Goal: Task Accomplishment & Management: Manage account settings

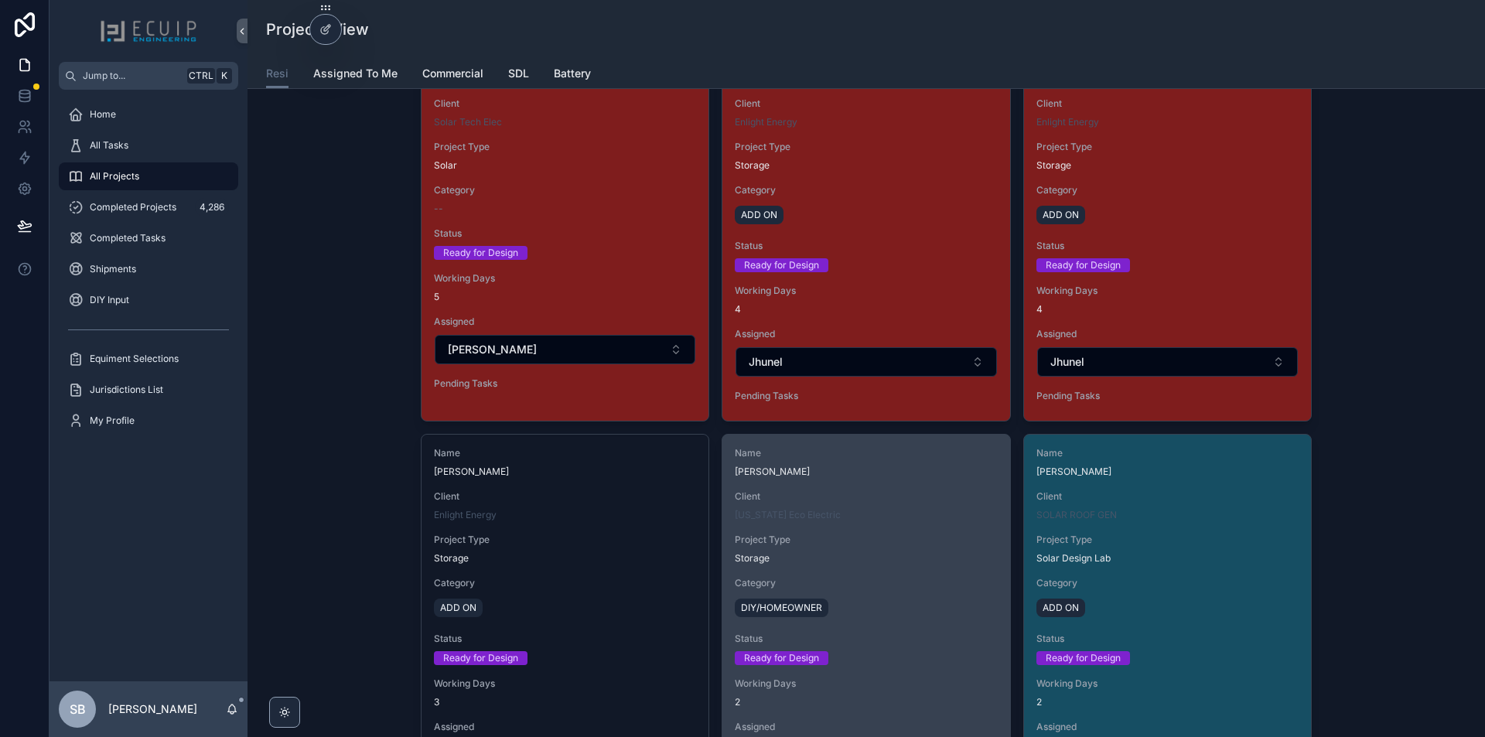
scroll to position [2165, 0]
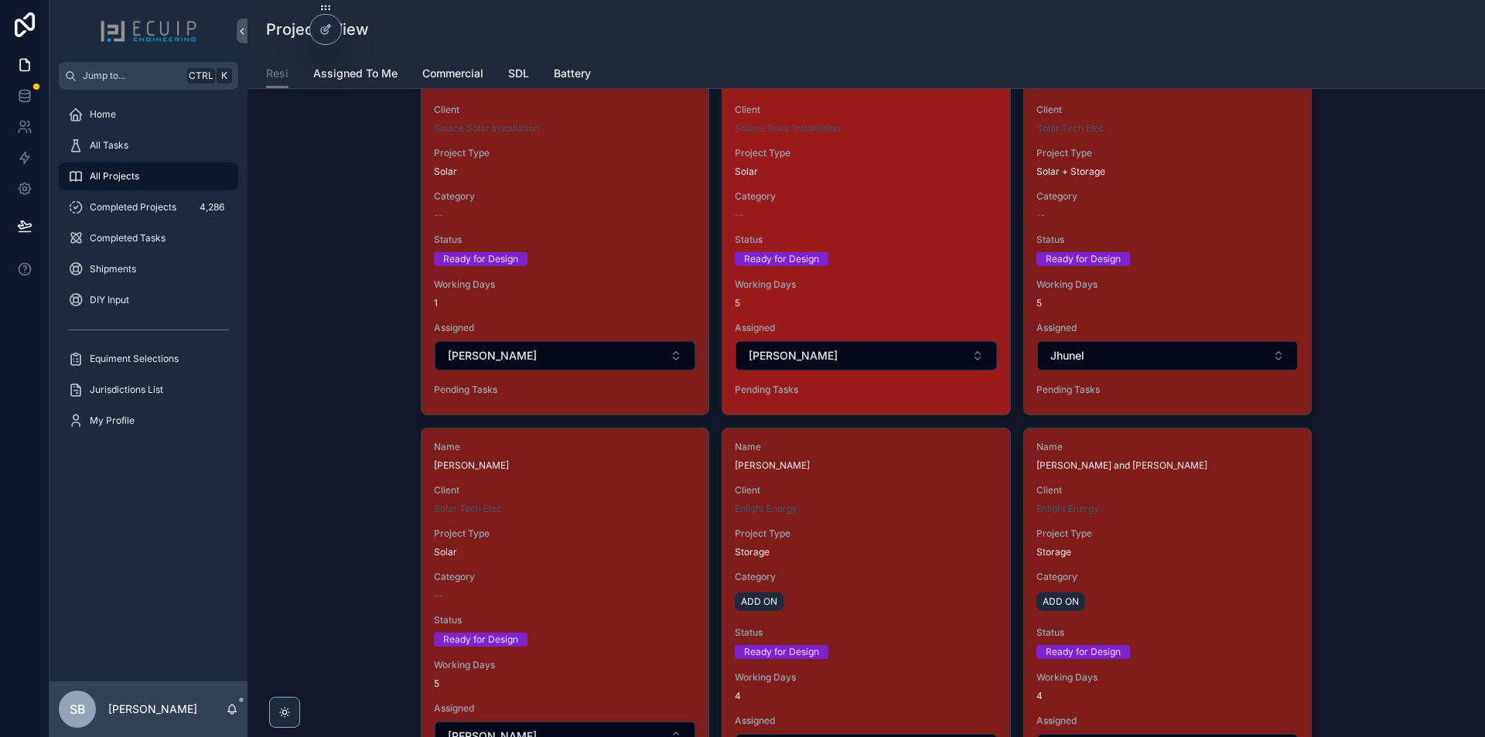
click at [886, 265] on div "Ready for Design" at bounding box center [866, 259] width 262 height 14
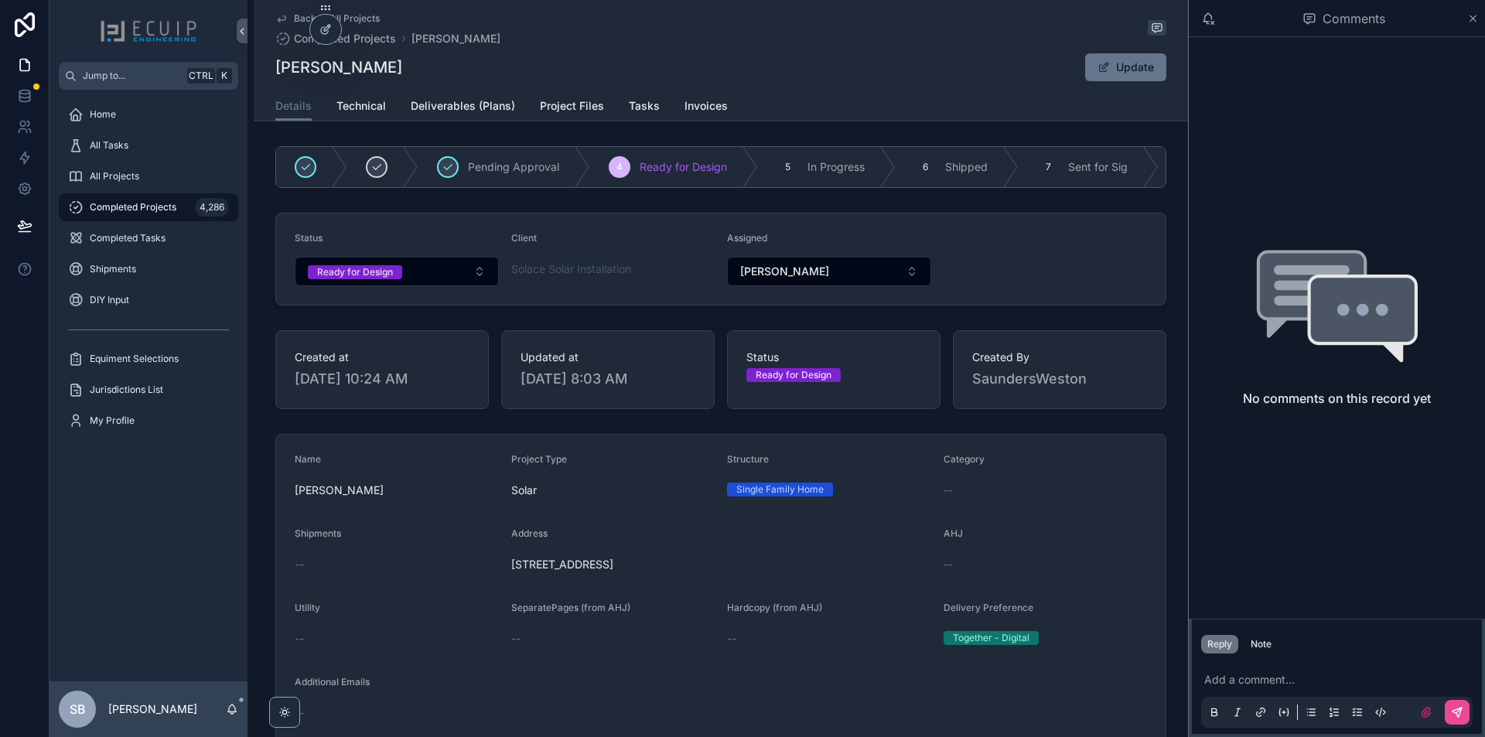
scroll to position [155, 0]
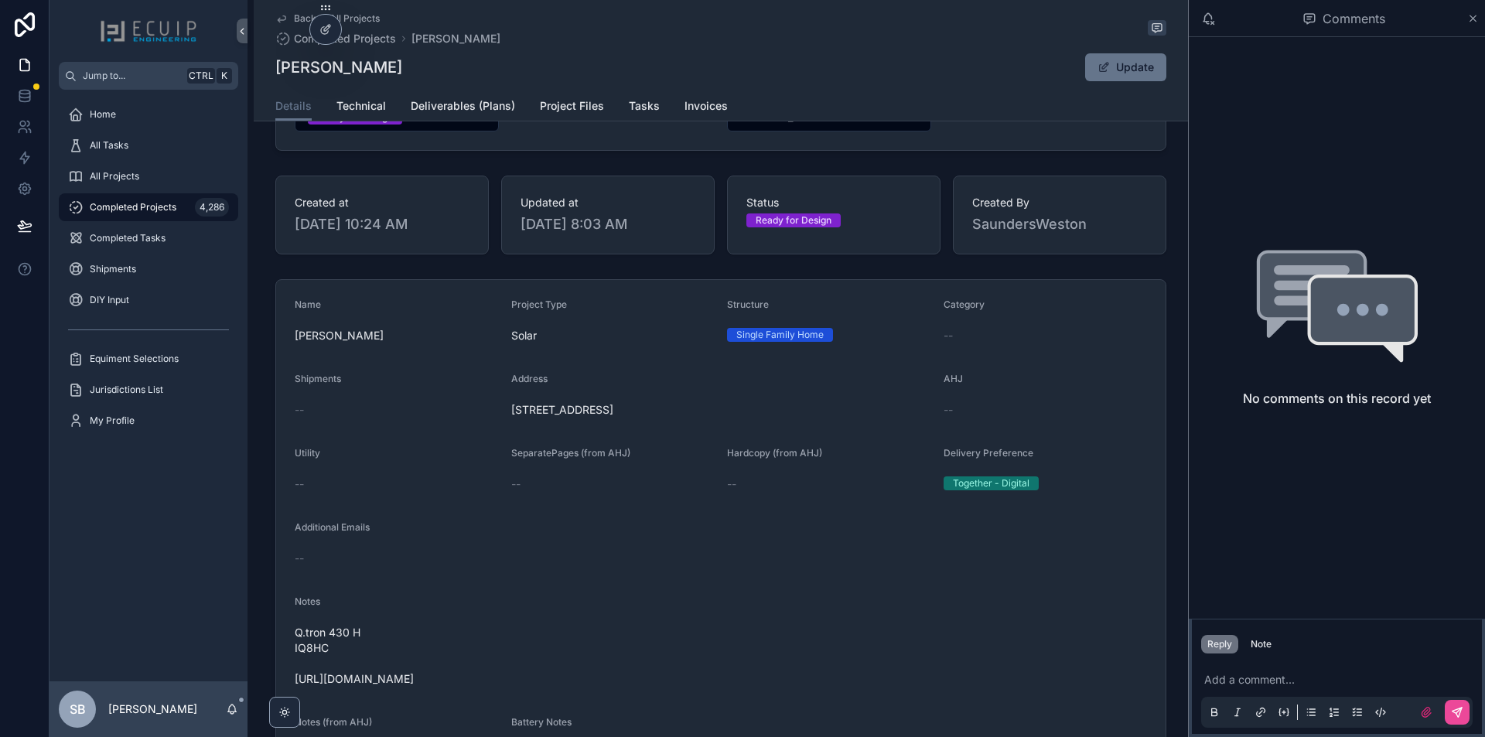
drag, startPoint x: 663, startPoint y: 418, endPoint x: 508, endPoint y: 423, distance: 155.5
click at [511, 418] on span "18515 NW 10th Ct Miami 33169" at bounding box center [721, 409] width 420 height 15
copy span "18515 NW 10th Ct Miami 33169"
drag, startPoint x: 383, startPoint y: 339, endPoint x: 291, endPoint y: 350, distance: 92.6
click at [295, 343] on span "[PERSON_NAME]" at bounding box center [397, 335] width 204 height 15
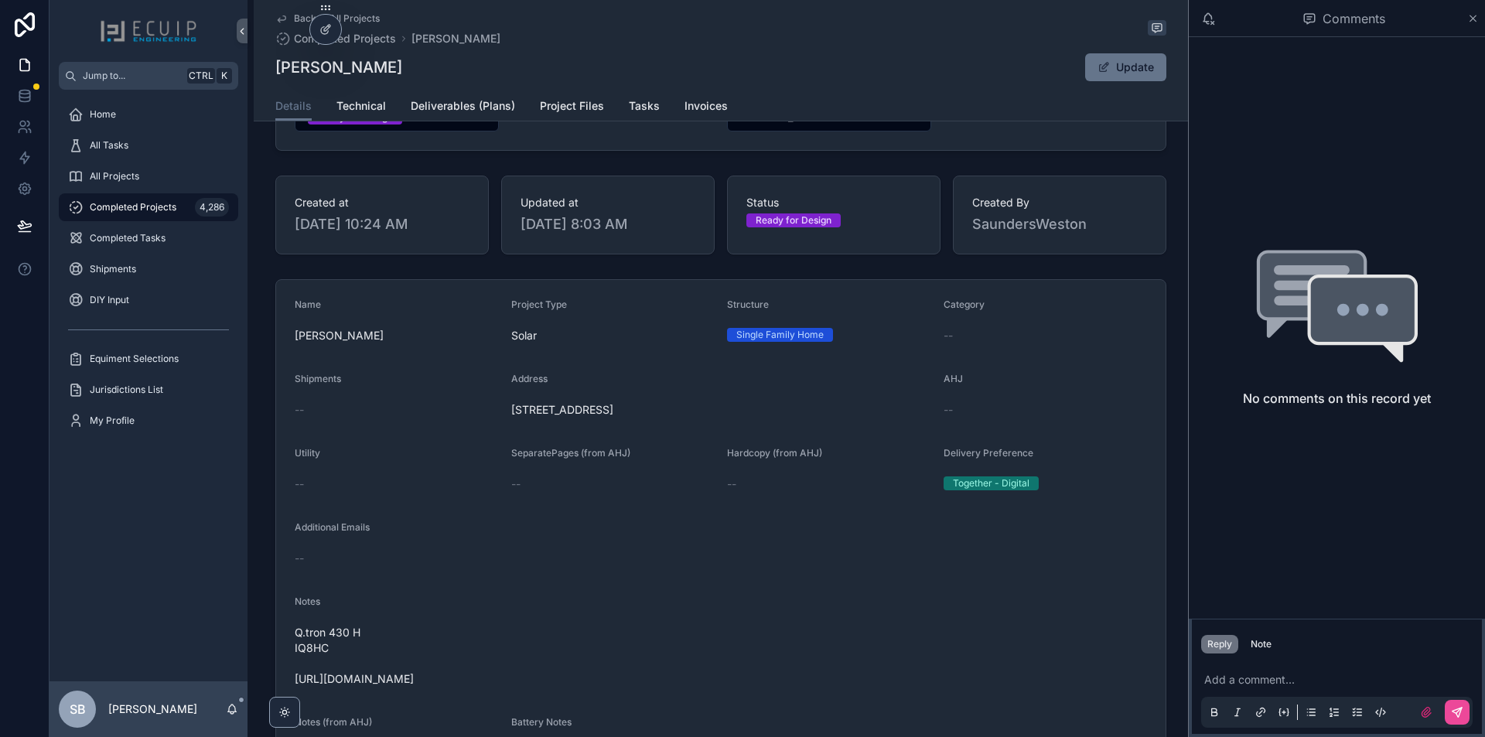
copy span "[PERSON_NAME]"
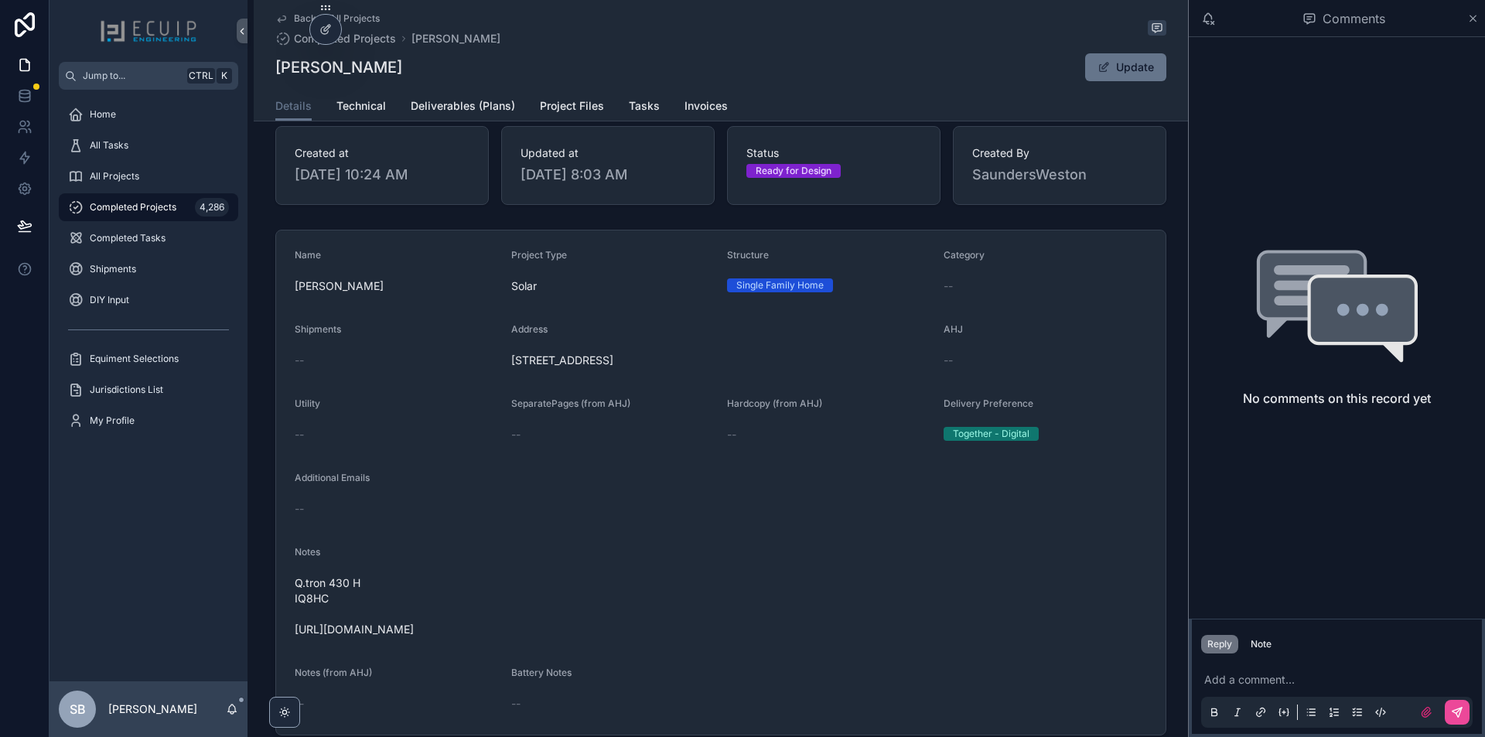
scroll to position [232, 0]
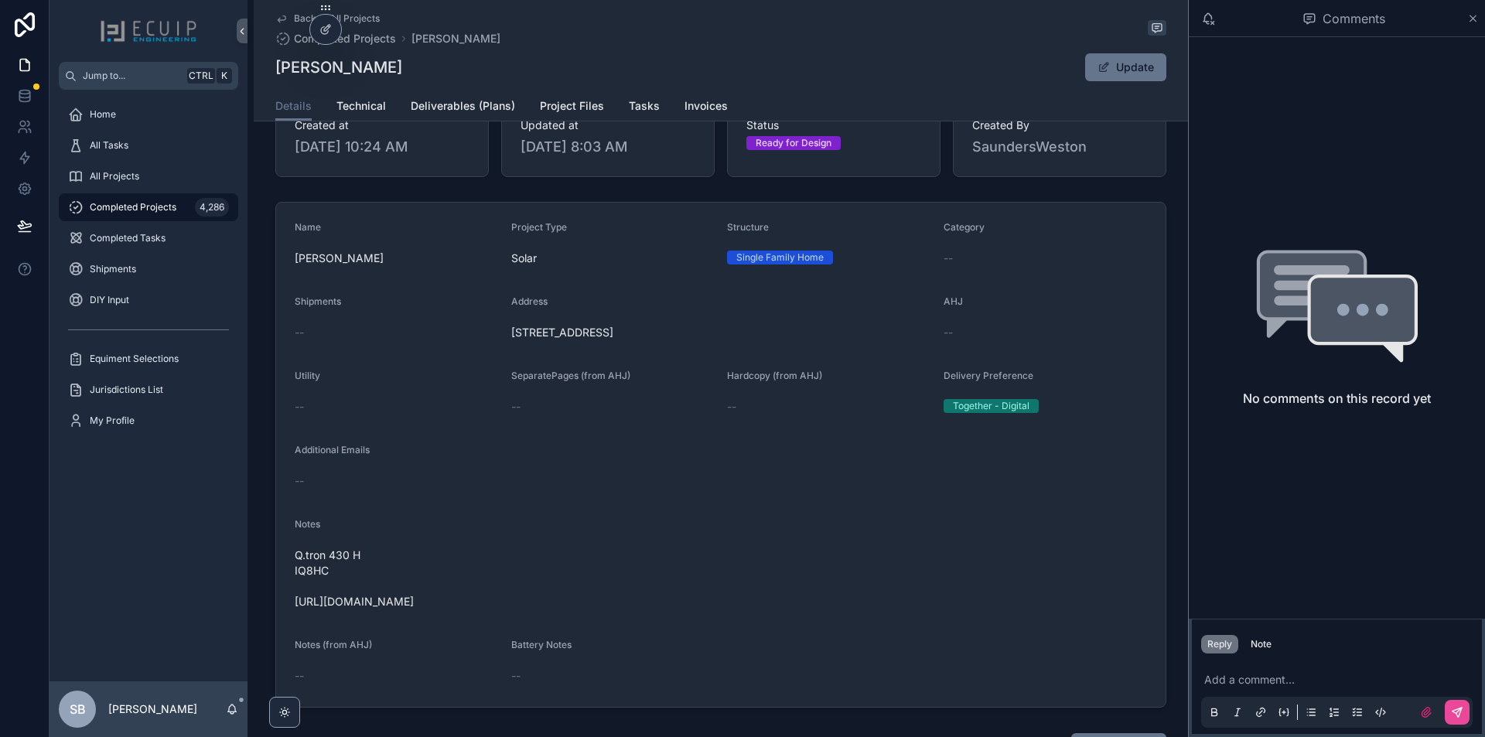
drag, startPoint x: 428, startPoint y: 612, endPoint x: 290, endPoint y: 613, distance: 138.4
click at [290, 613] on form "Name Kathleen Clement Project Type Solar Structure Single Family Home Category …" at bounding box center [720, 455] width 889 height 504
copy span "https://photos.app.goo.gl/2GjaiRMSH9daYExK6"
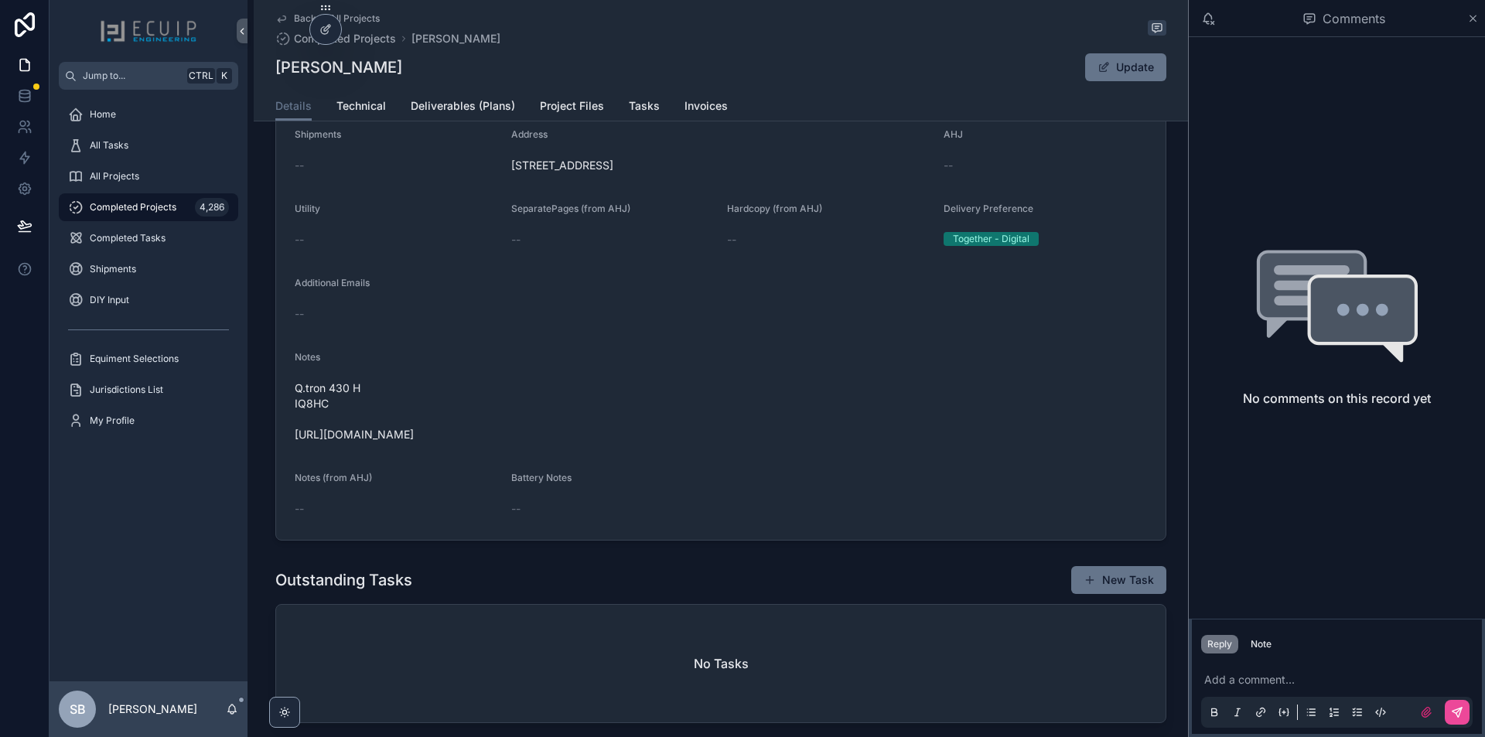
scroll to position [309, 0]
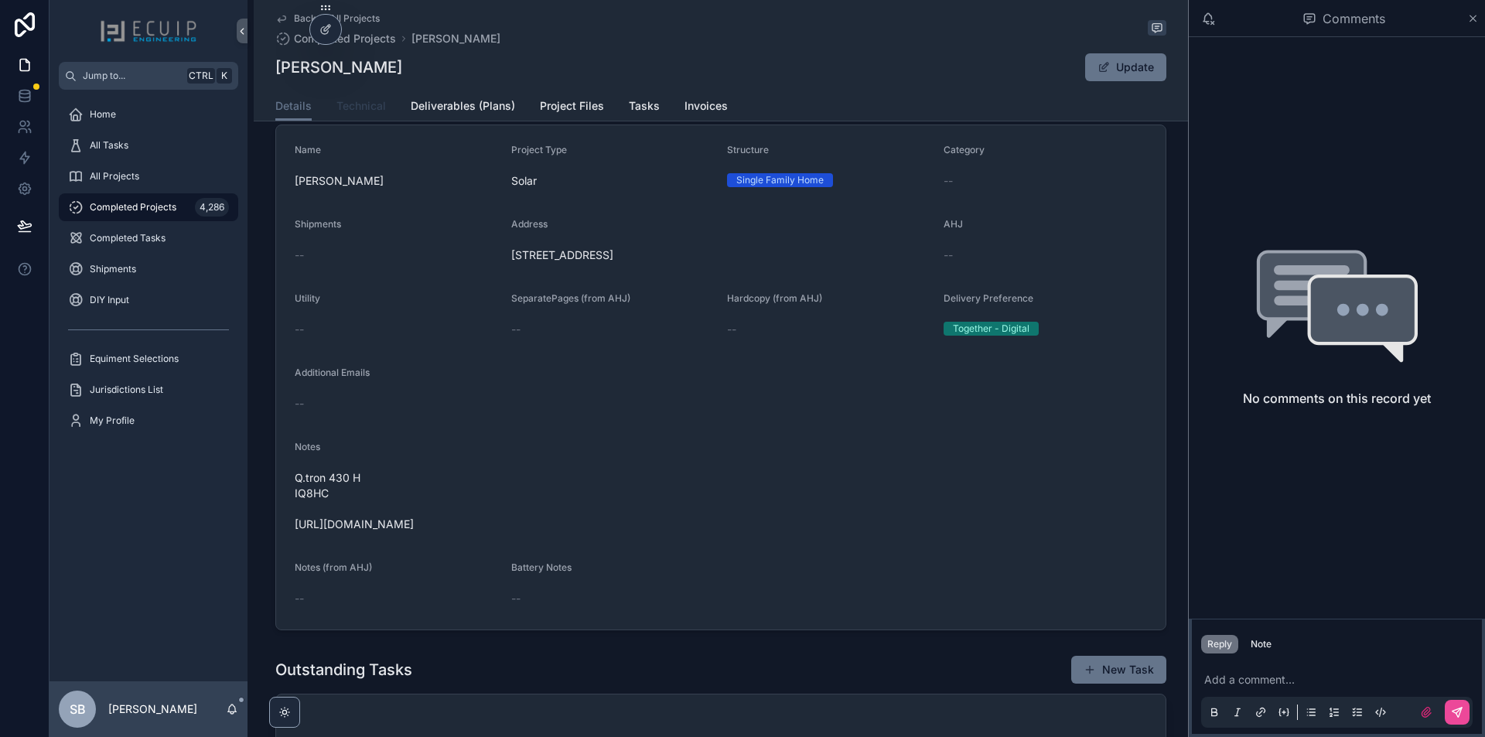
drag, startPoint x: 357, startPoint y: 115, endPoint x: 356, endPoint y: 125, distance: 10.2
click at [356, 115] on link "Technical" at bounding box center [360, 107] width 49 height 31
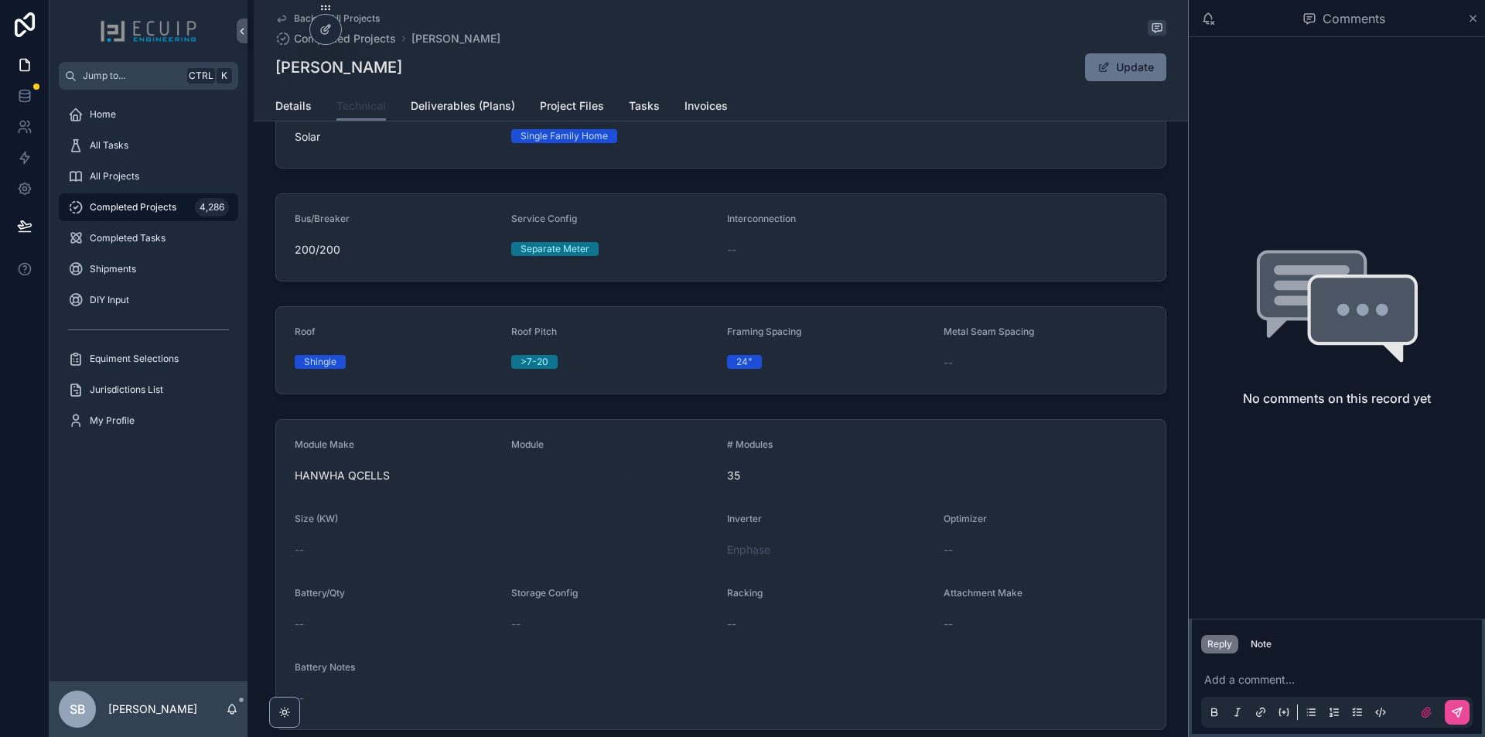
scroll to position [155, 0]
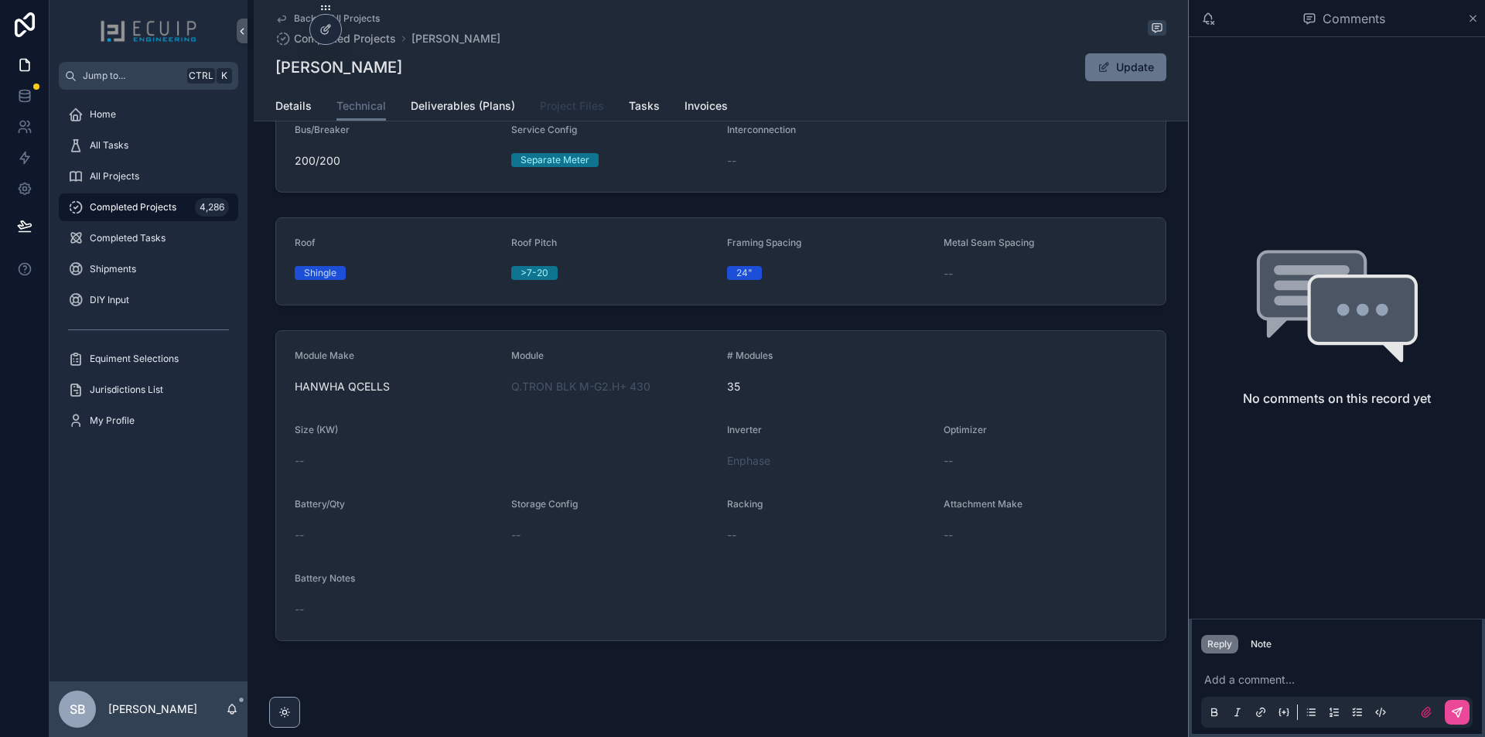
click at [557, 107] on span "Project Files" at bounding box center [572, 105] width 64 height 15
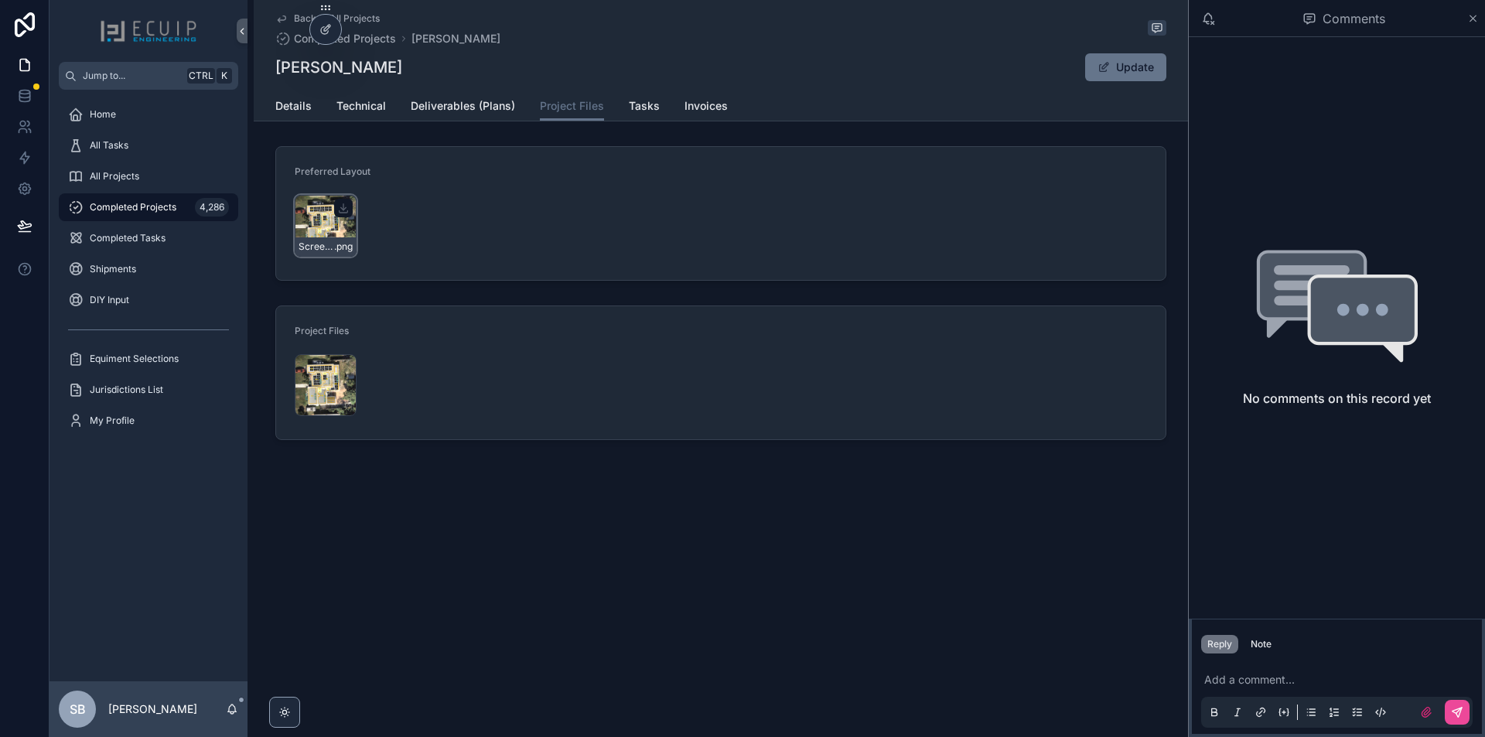
click at [325, 232] on div "Screenshot-2025-08-20-at-10.23.11-PM .png" at bounding box center [326, 226] width 62 height 62
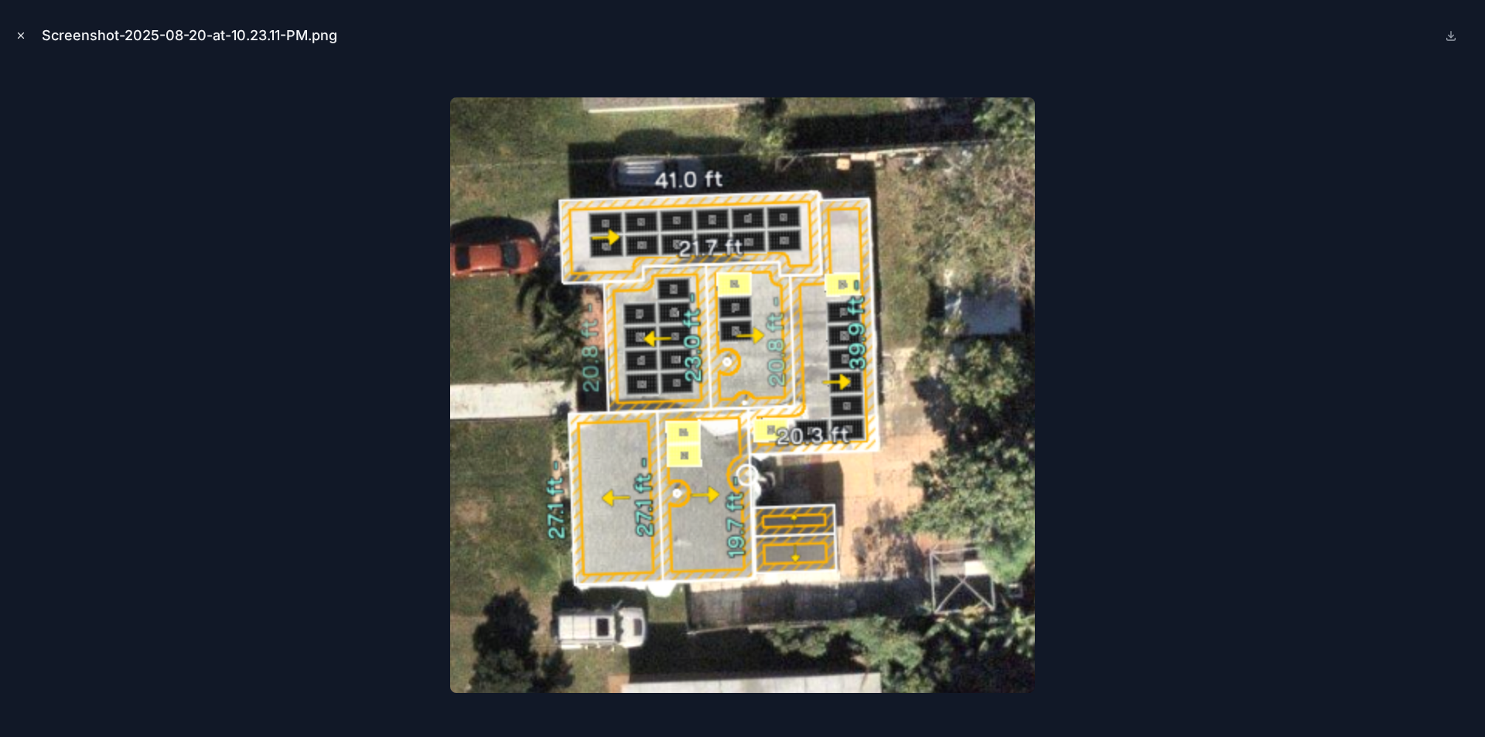
click at [19, 36] on icon "Close modal" at bounding box center [20, 35] width 11 height 11
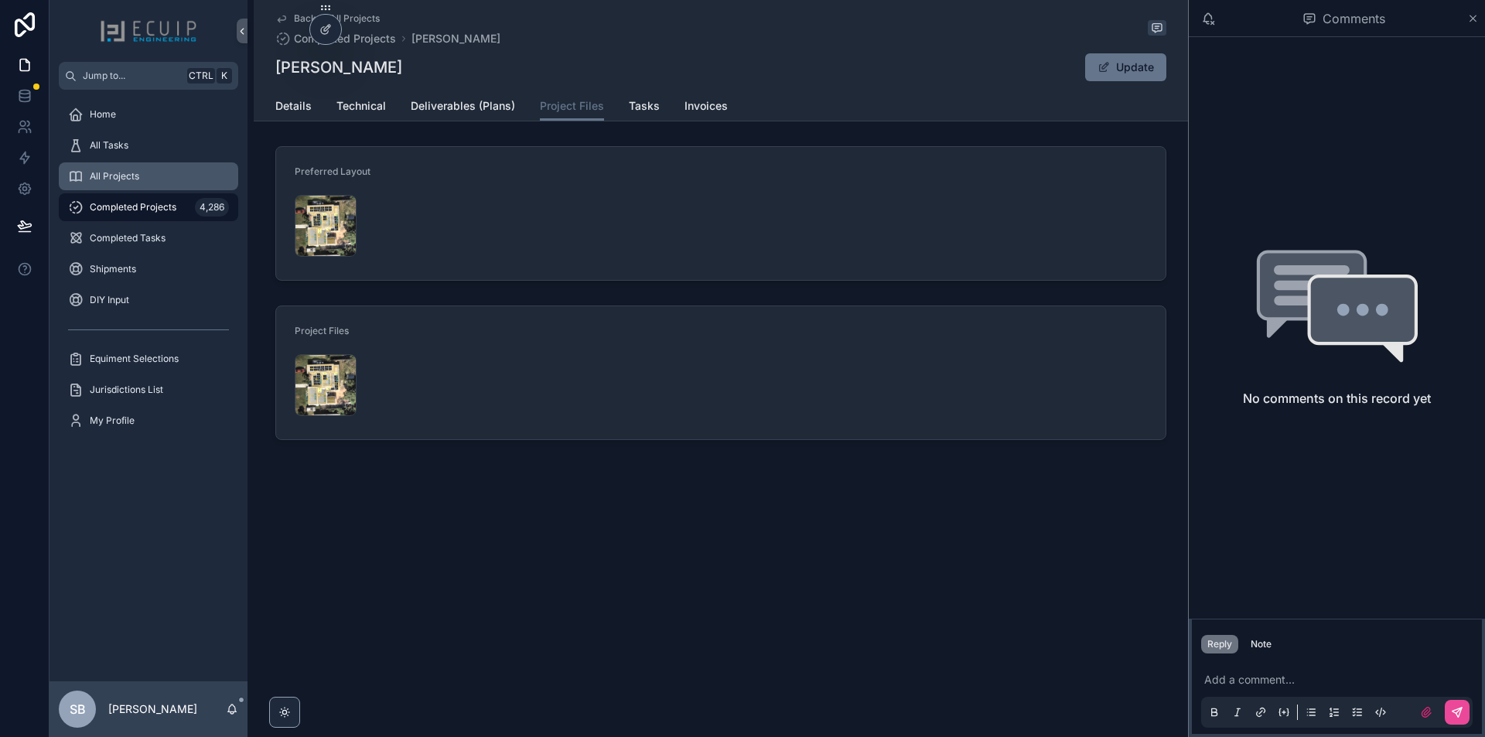
click at [141, 175] on div "All Projects" at bounding box center [148, 176] width 161 height 25
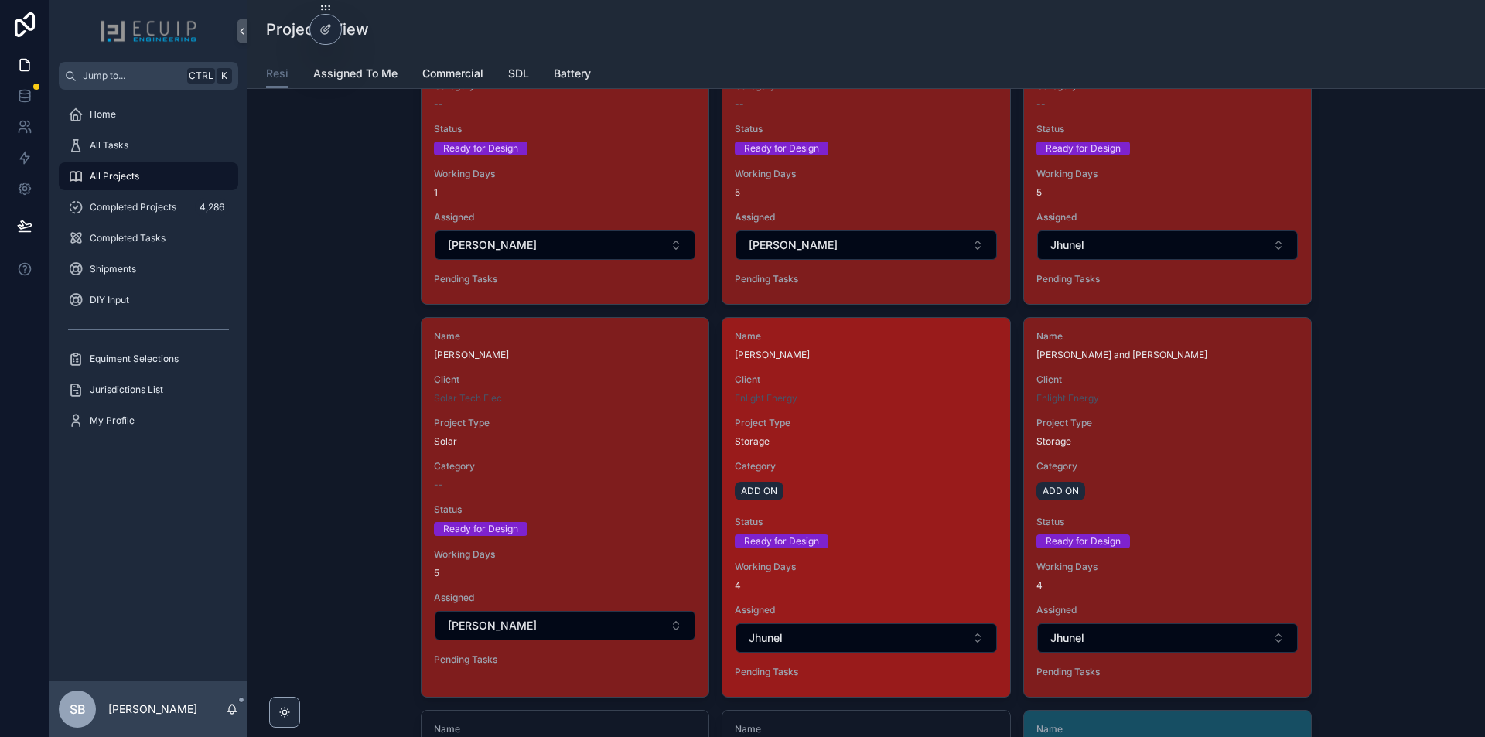
scroll to position [2044, 0]
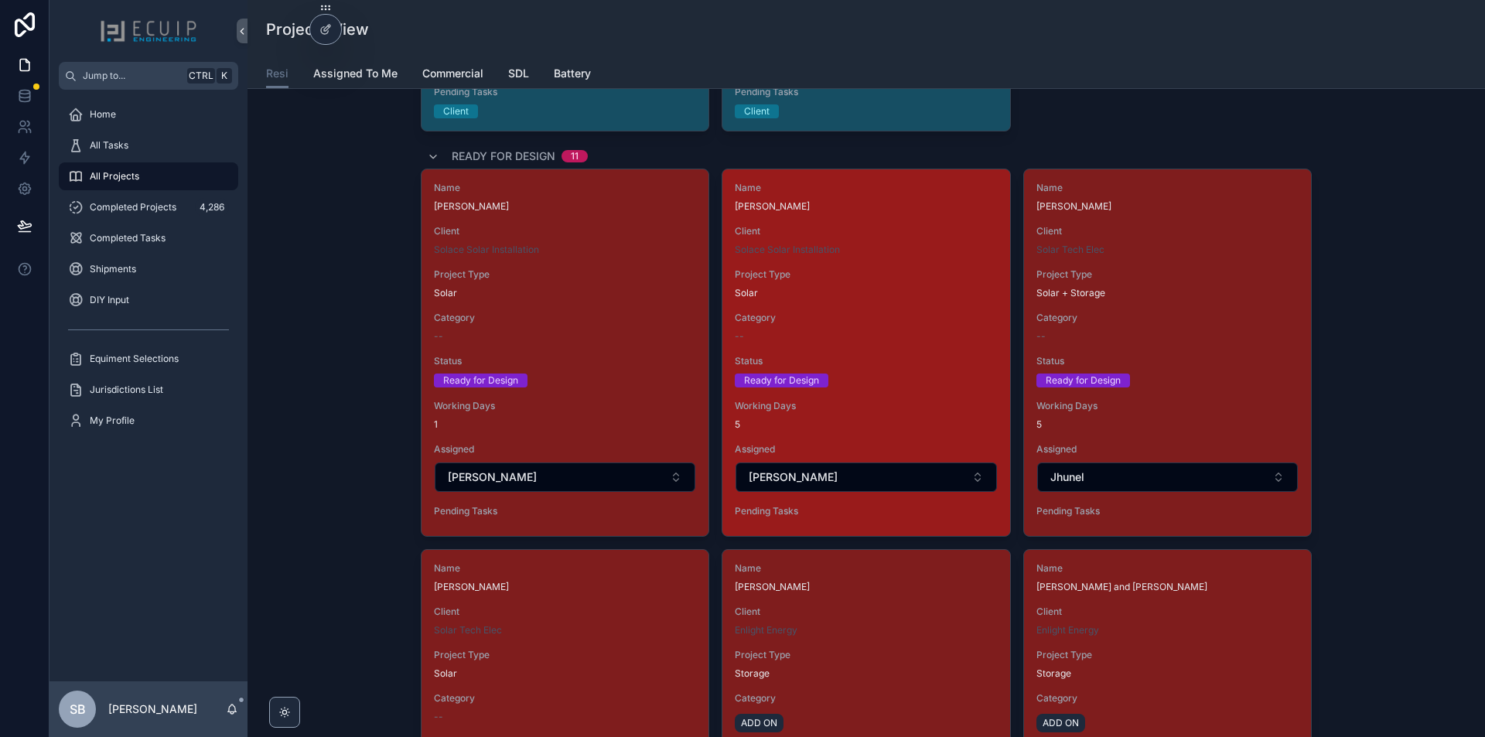
click at [892, 336] on div "--" at bounding box center [866, 336] width 262 height 12
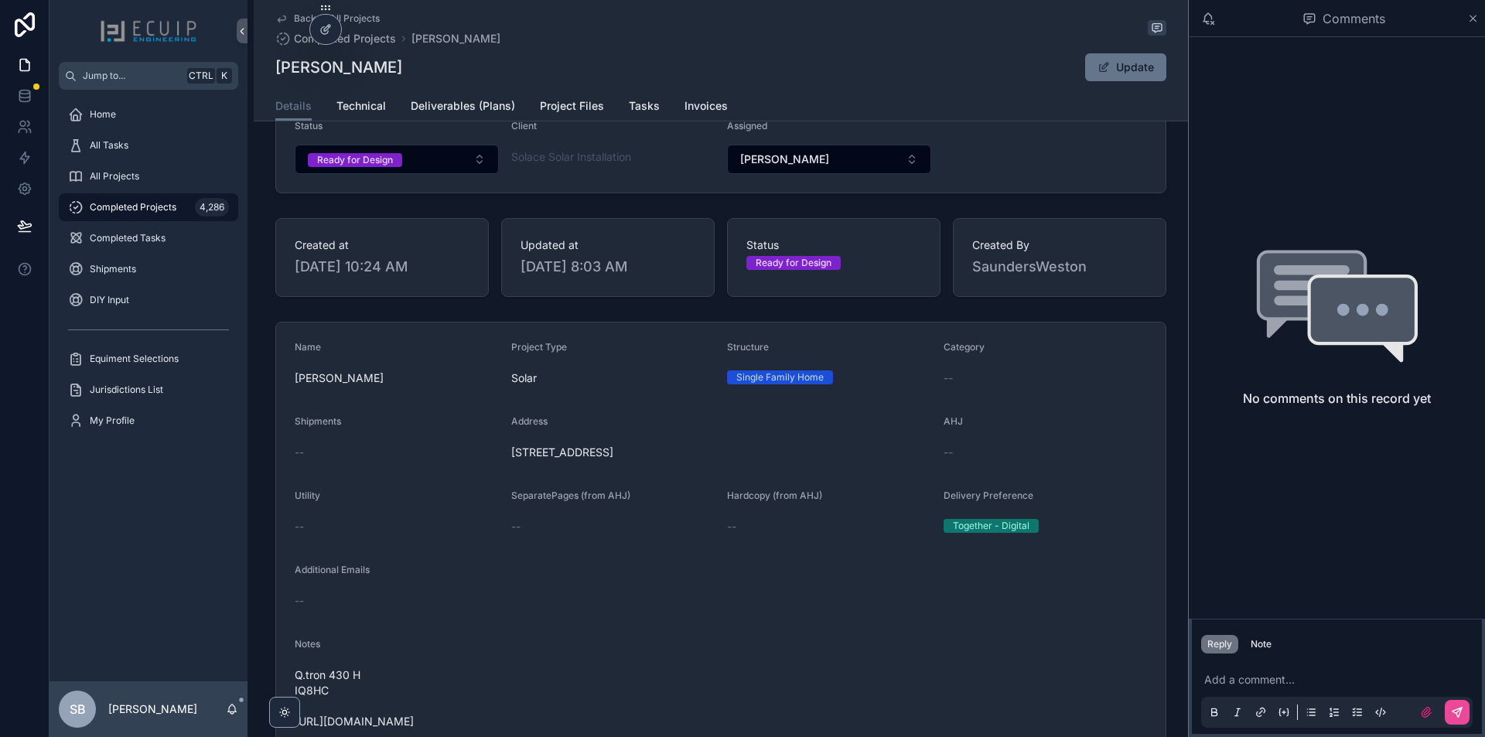
scroll to position [232, 0]
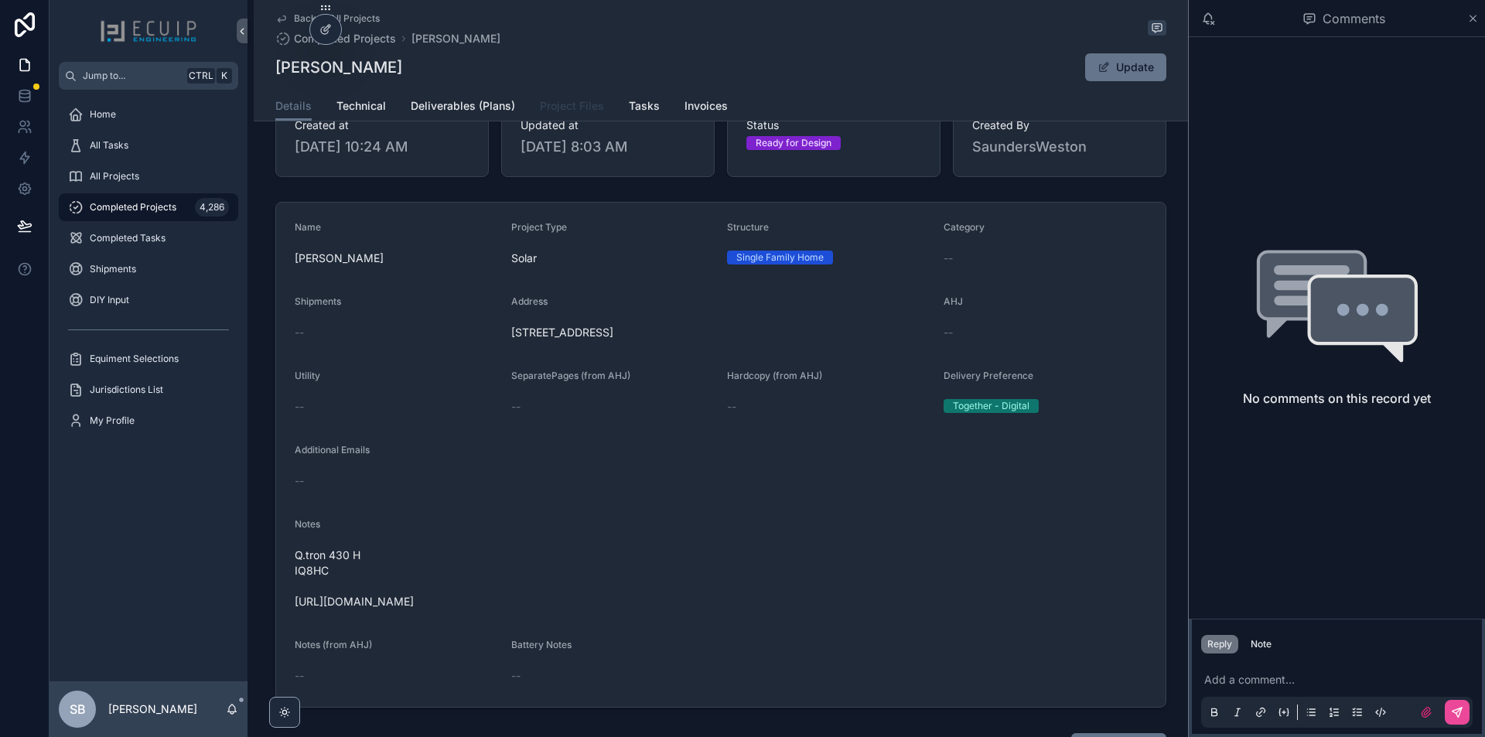
click at [546, 111] on span "Project Files" at bounding box center [572, 105] width 64 height 15
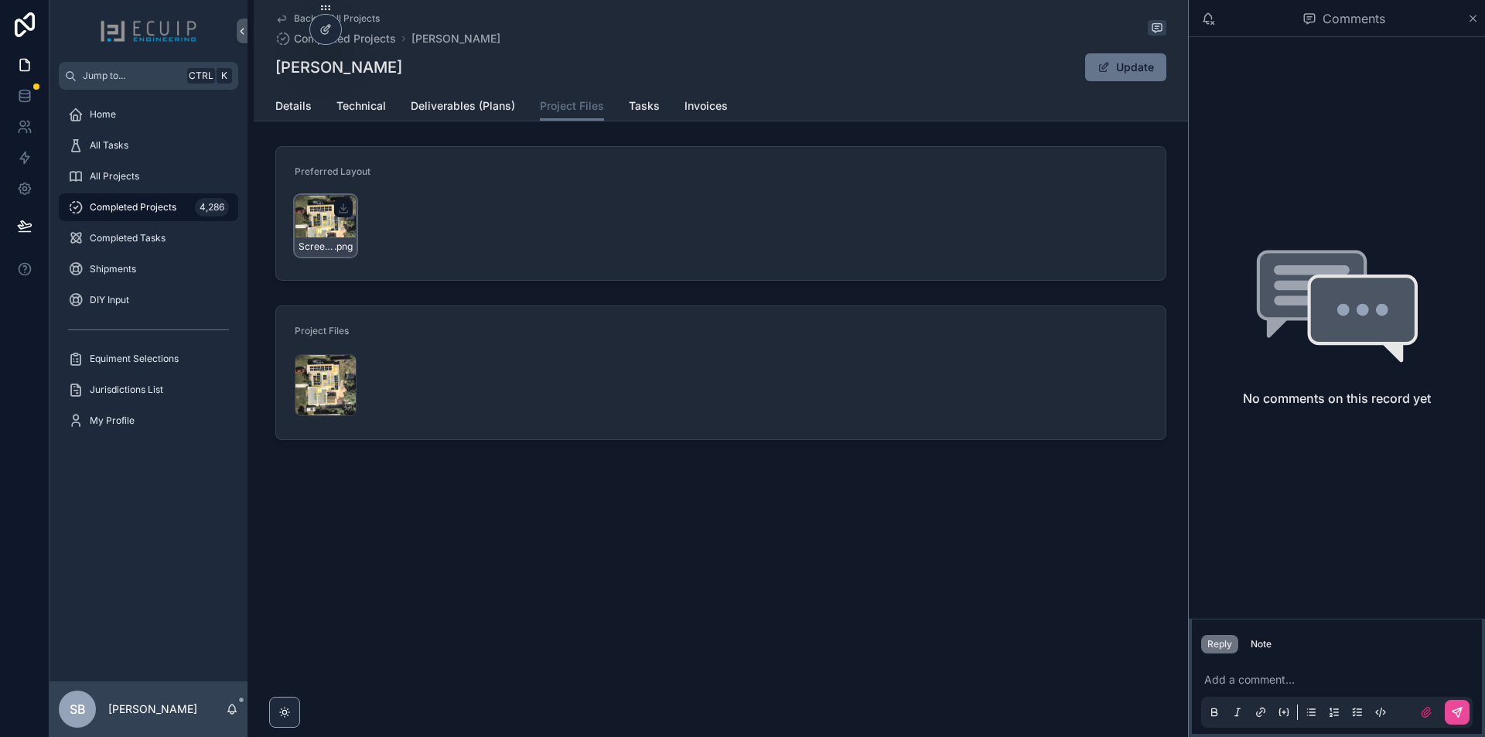
click at [329, 226] on div "Screenshot-2025-08-20-at-10.23.11-PM .png" at bounding box center [326, 226] width 62 height 62
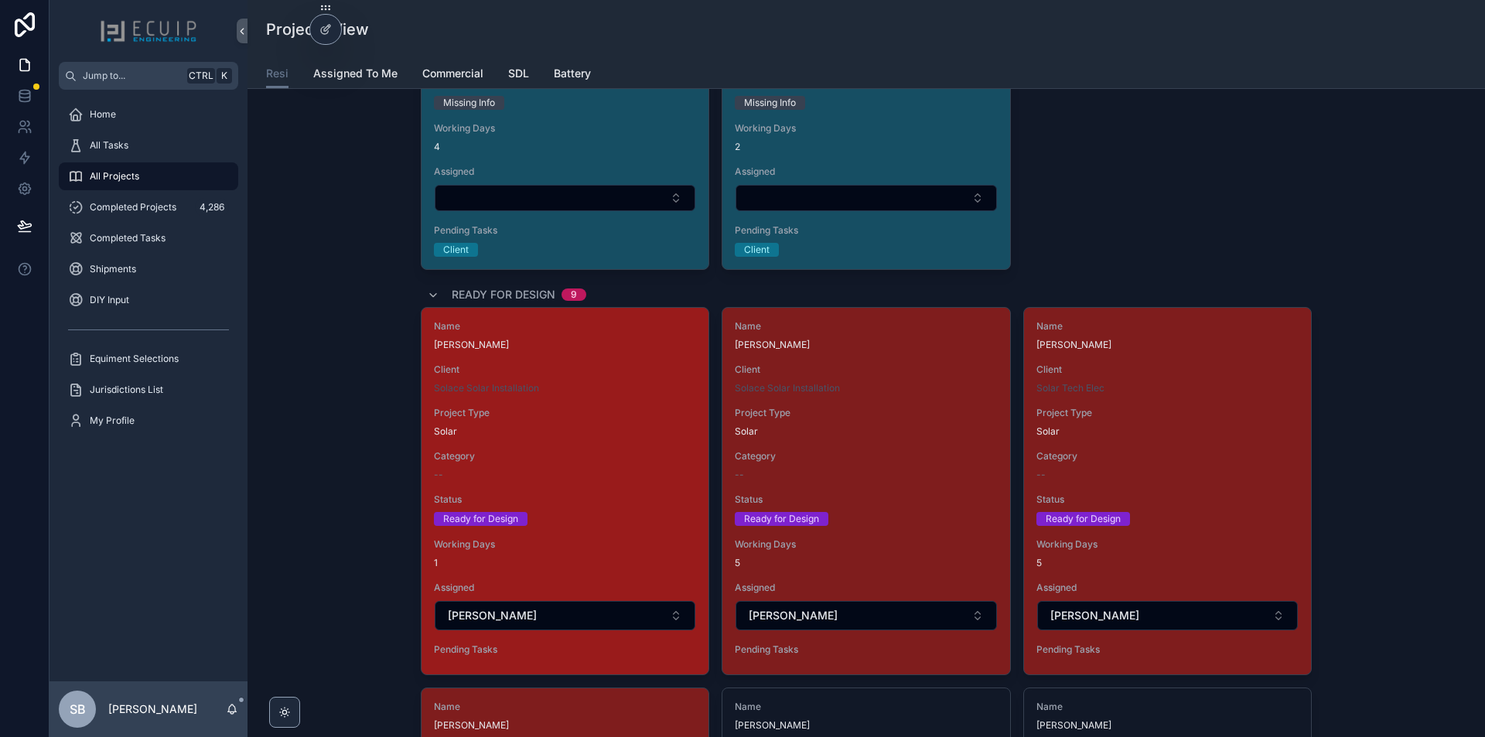
scroll to position [1933, 0]
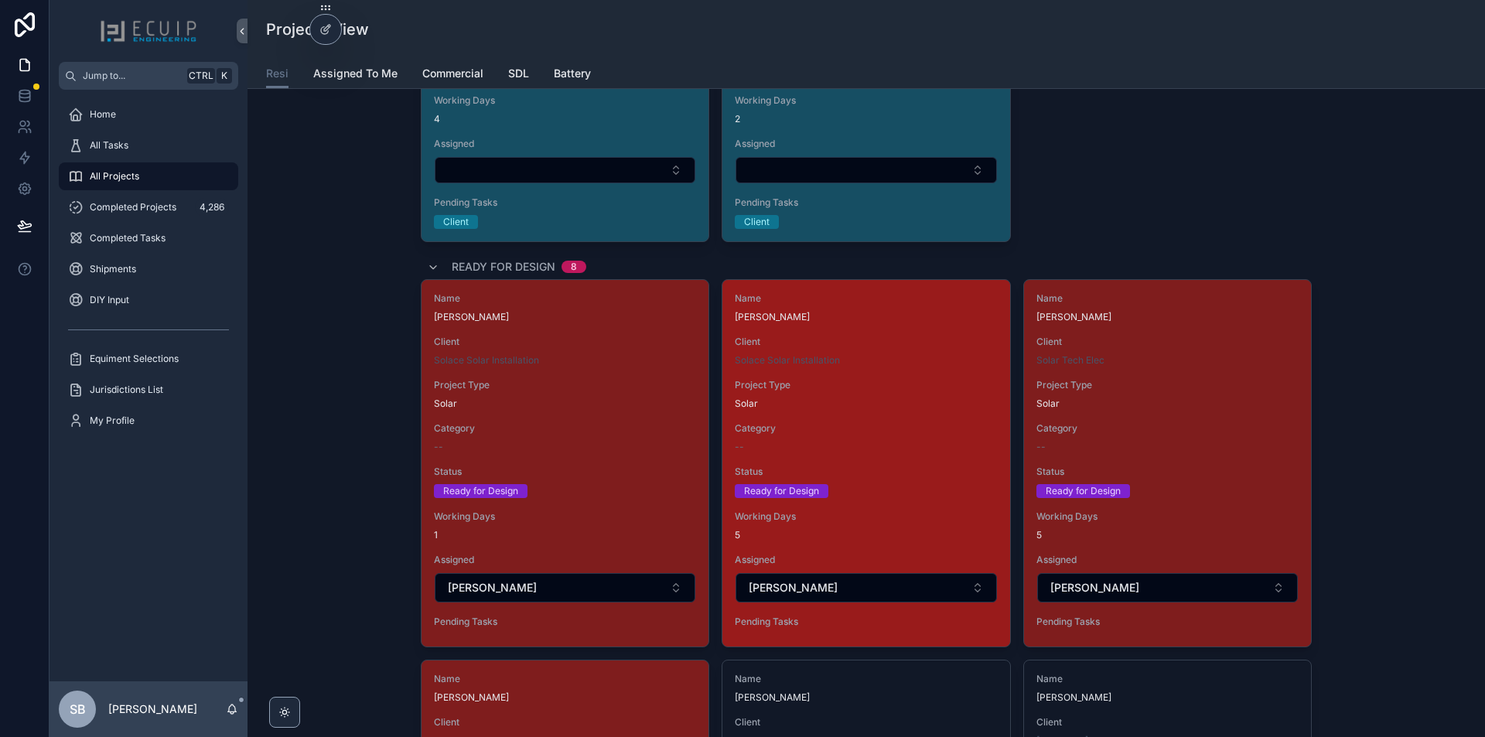
click at [859, 320] on span "[PERSON_NAME]" at bounding box center [866, 317] width 262 height 12
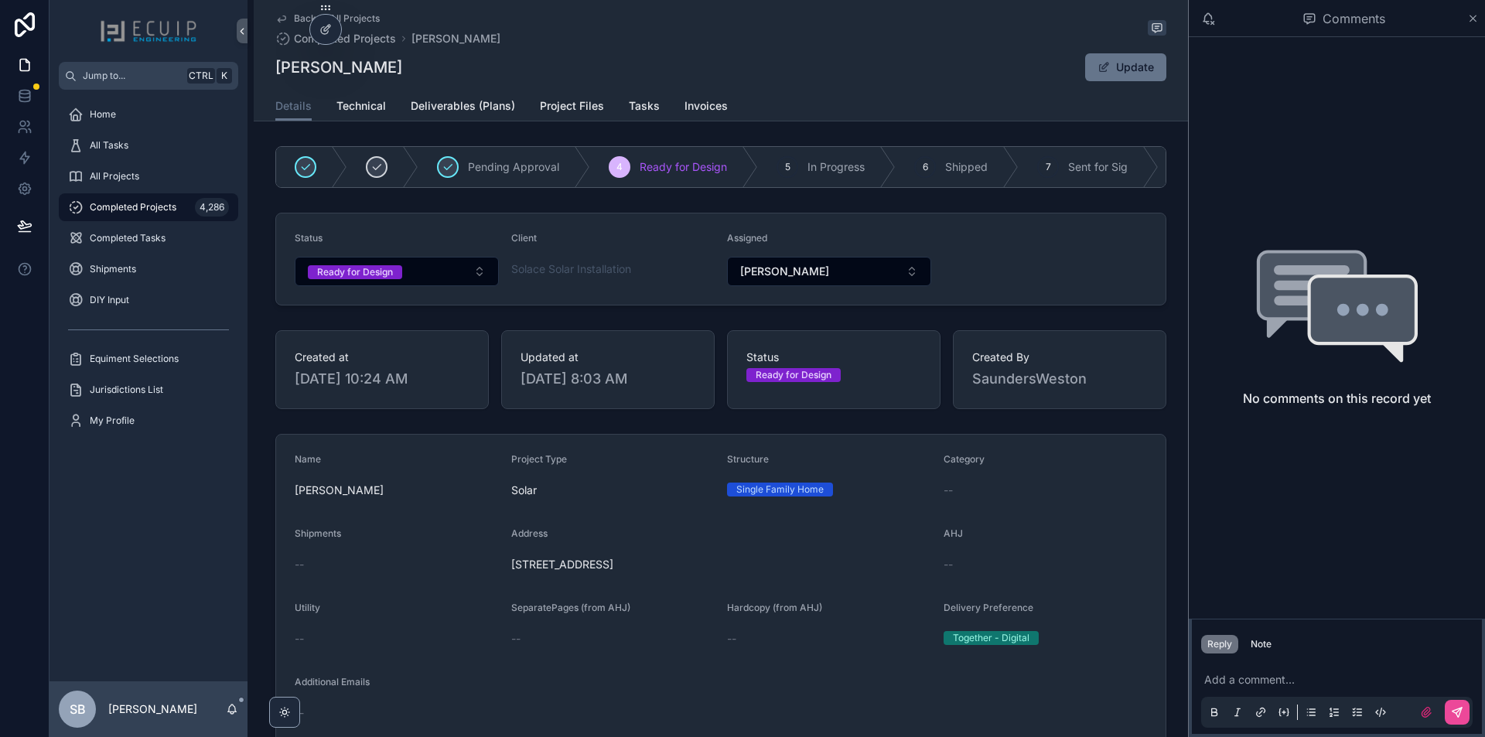
drag, startPoint x: 431, startPoint y: 69, endPoint x: 268, endPoint y: 77, distance: 163.4
click at [268, 77] on div "Back to All Projects Completed Projects Kathleen Clement Kathleen Clement Updat…" at bounding box center [721, 60] width 934 height 121
copy h1 "[PERSON_NAME]"
click at [1233, 681] on p "scrollable content" at bounding box center [1339, 679] width 271 height 15
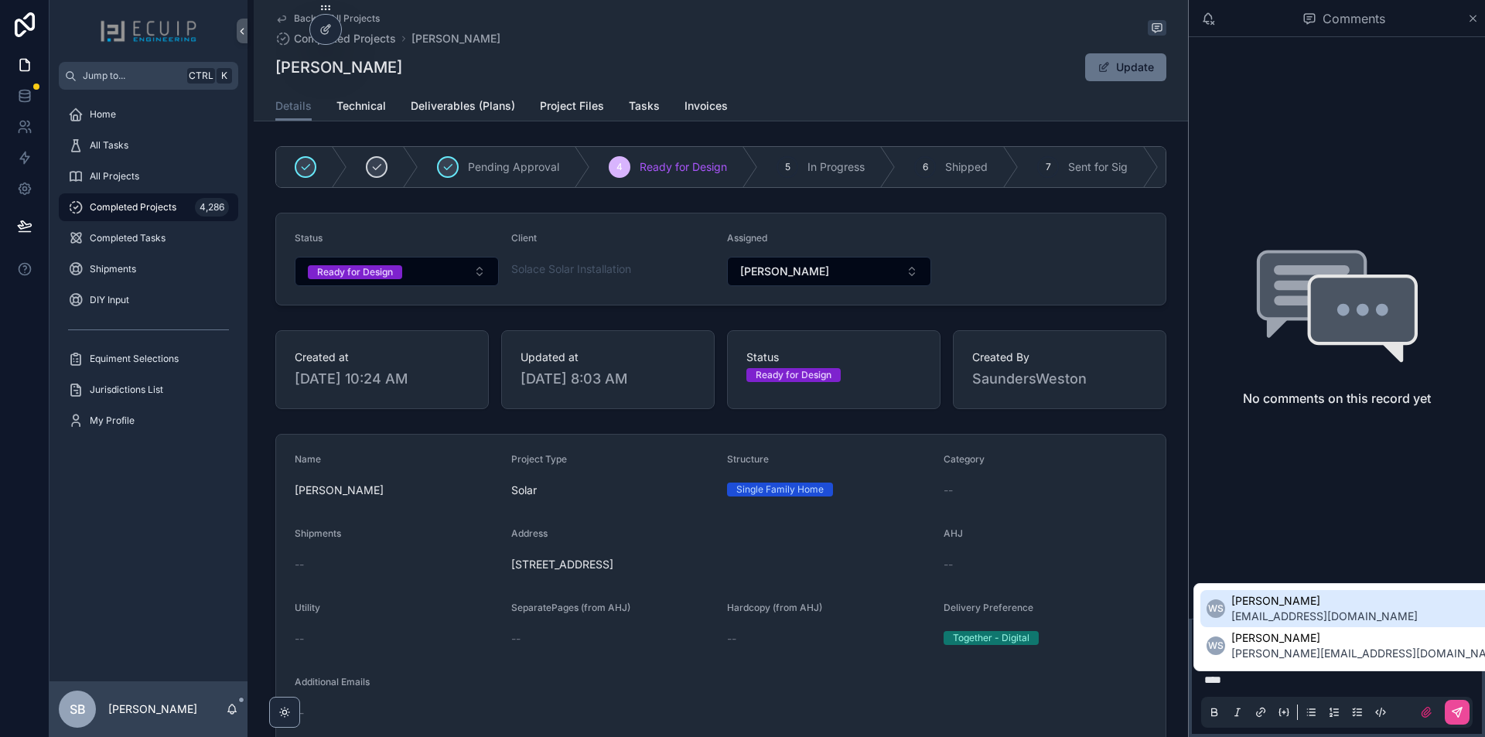
click at [1368, 615] on span "permit@solacesolarinstallation.com" at bounding box center [1324, 616] width 186 height 15
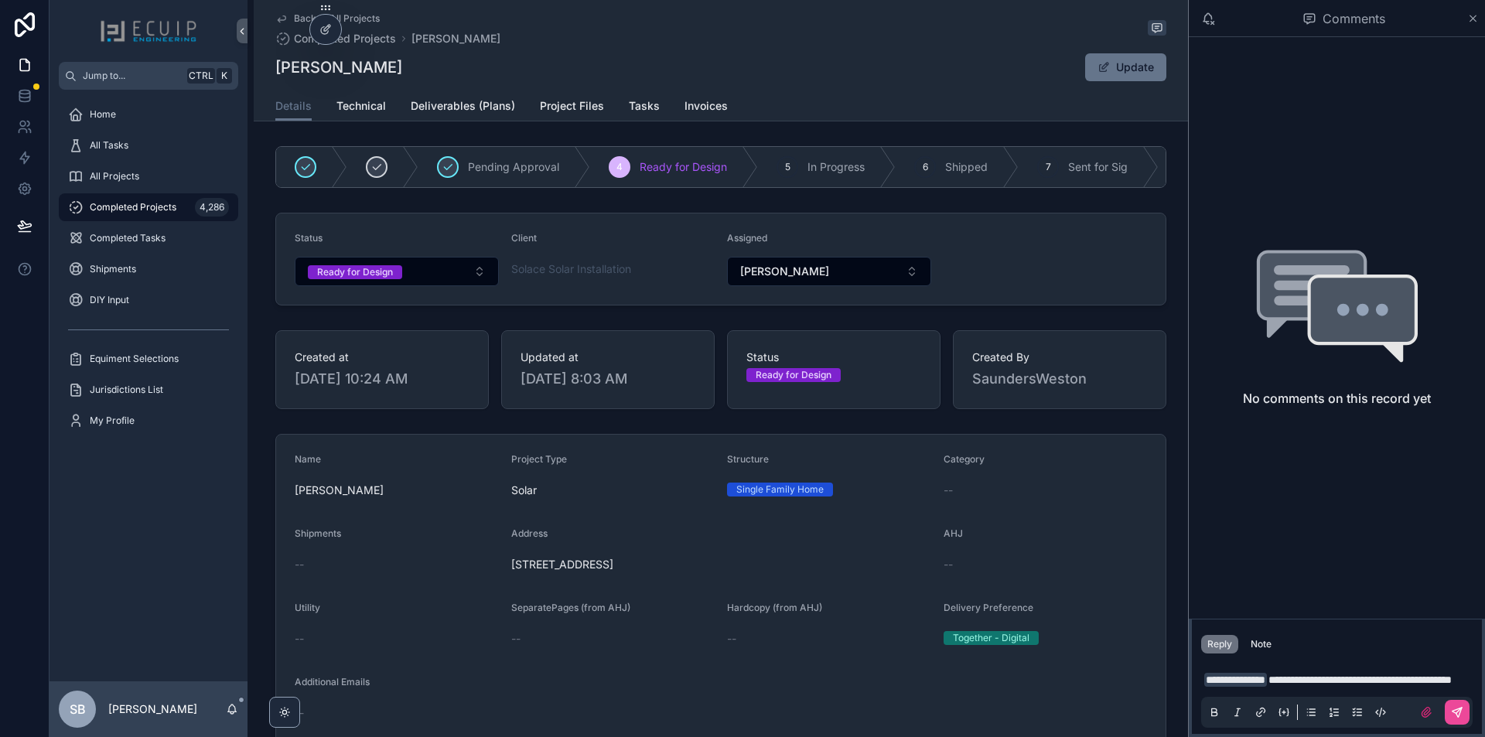
click at [1451, 674] on span "**********" at bounding box center [1359, 679] width 183 height 11
click at [1318, 682] on p "**********" at bounding box center [1339, 679] width 271 height 15
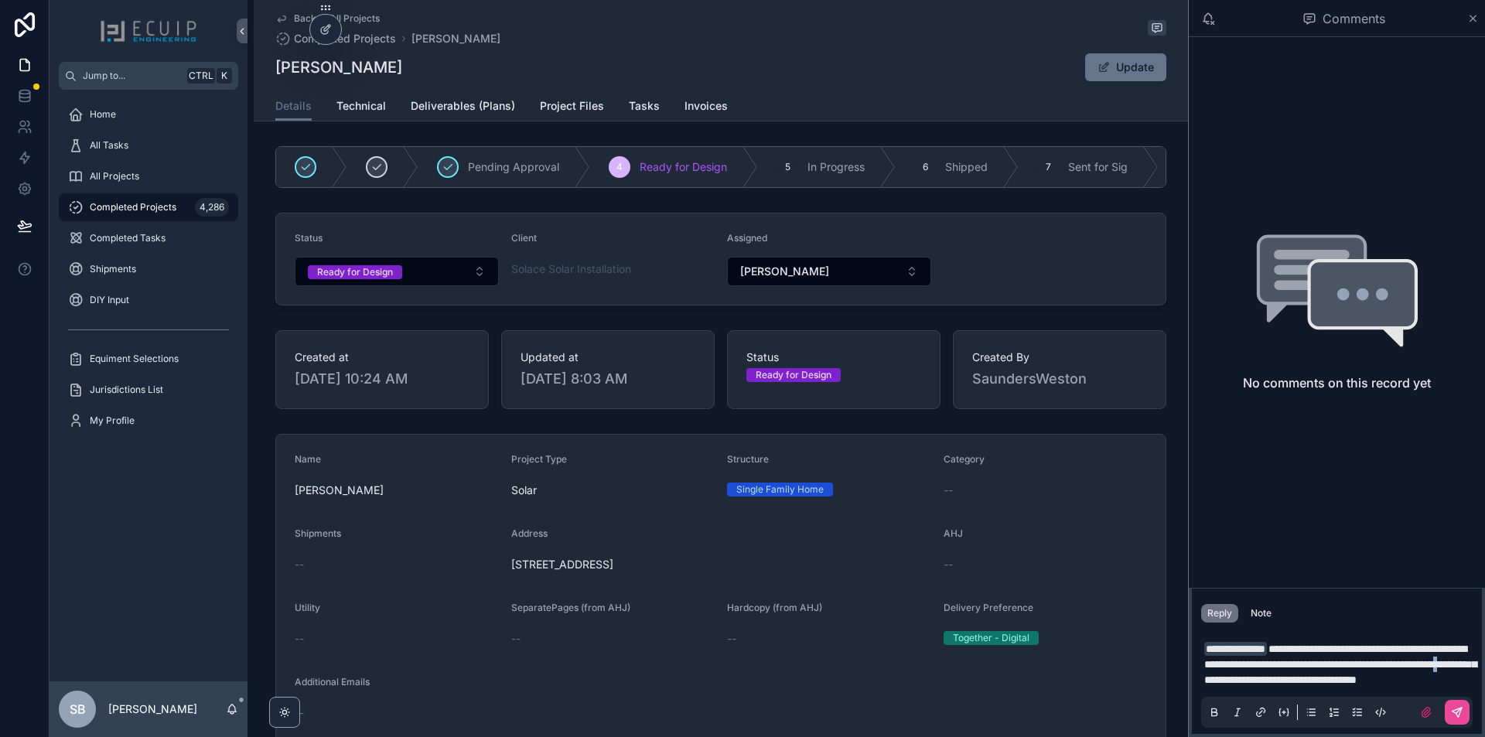
click at [1369, 667] on span "**********" at bounding box center [1340, 664] width 272 height 42
click at [1353, 685] on p "**********" at bounding box center [1339, 664] width 271 height 46
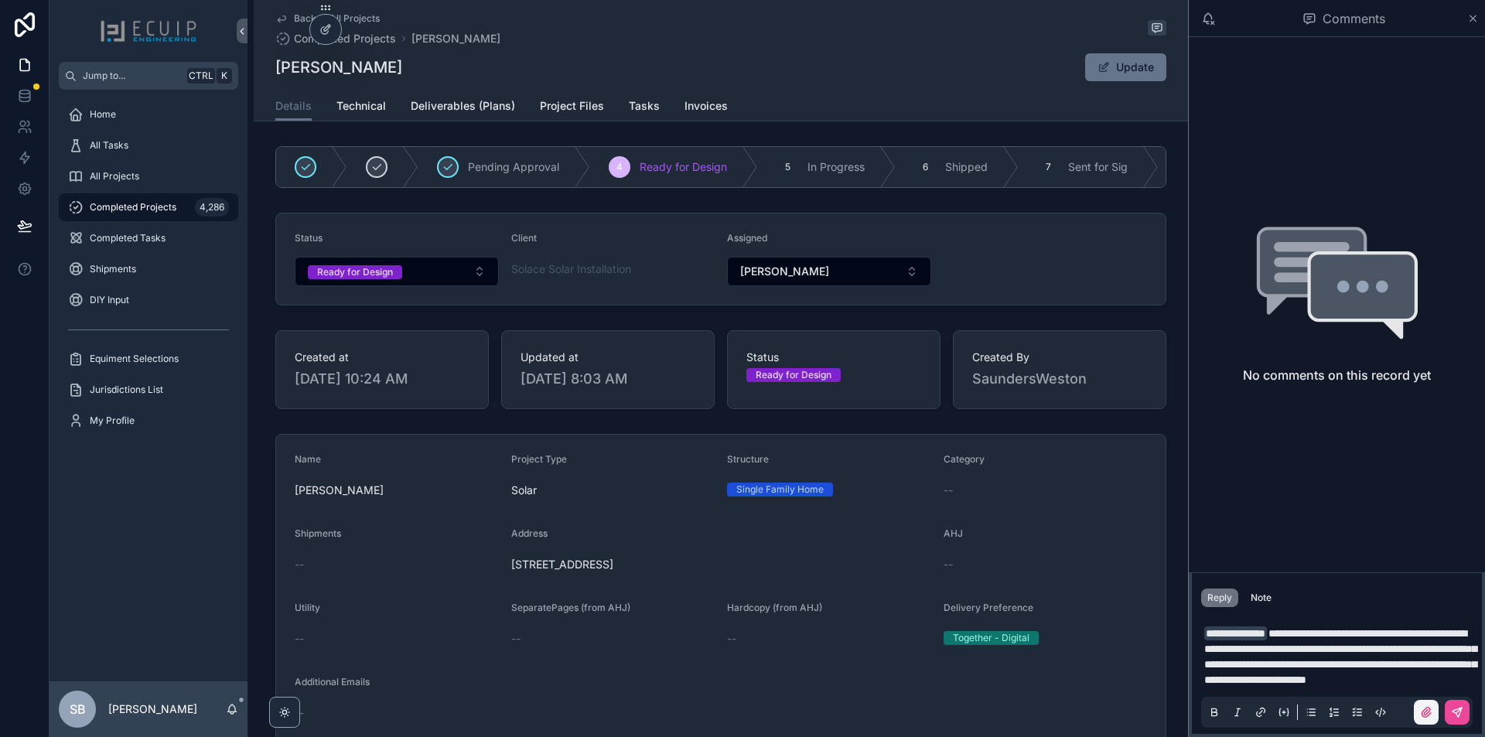
click at [1427, 715] on icon "scrollable content" at bounding box center [1426, 712] width 12 height 12
click at [0, 0] on input "scrollable content" at bounding box center [0, 0] width 0 height 0
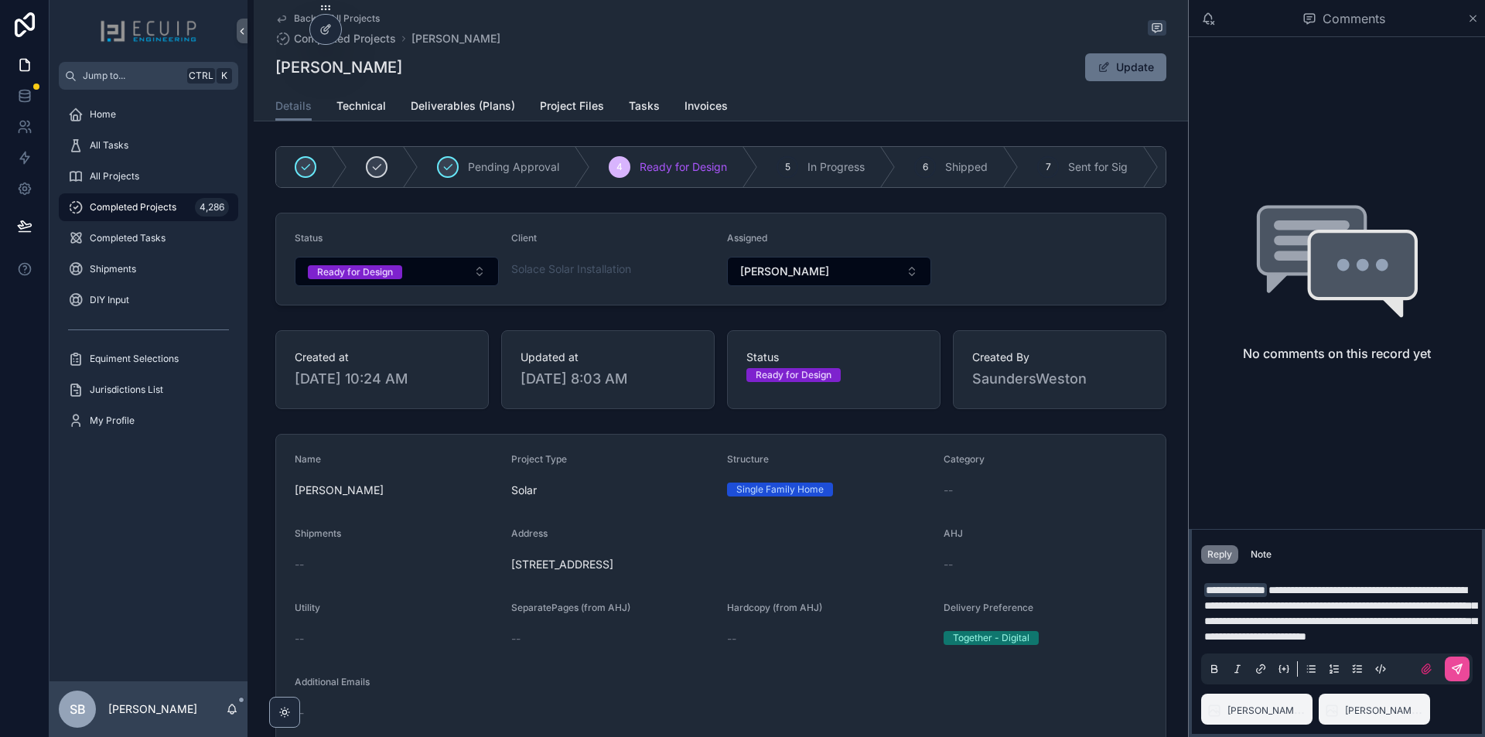
click at [1392, 641] on p "**********" at bounding box center [1339, 613] width 271 height 62
click at [1458, 673] on icon "scrollable content" at bounding box center [1456, 668] width 9 height 9
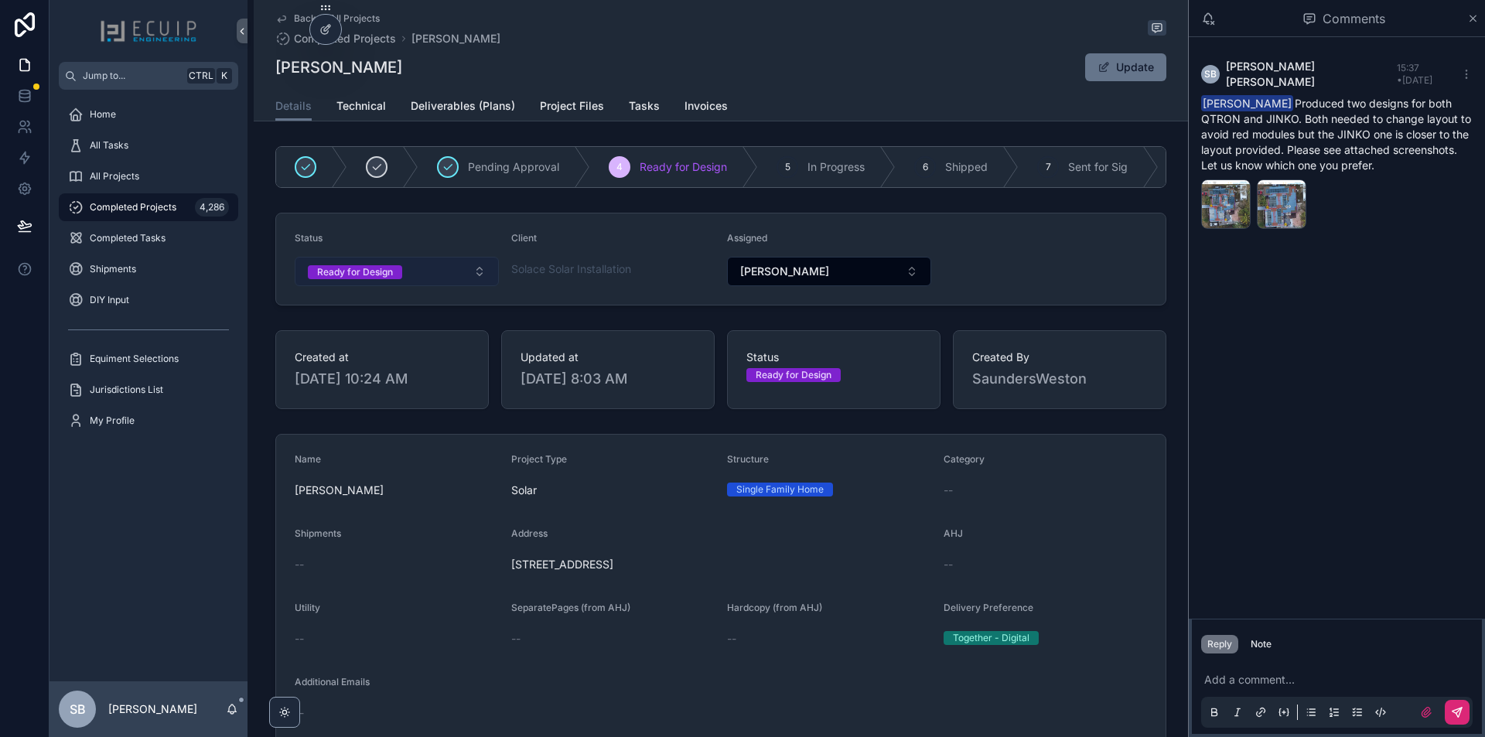
click at [445, 286] on button "Ready for Design" at bounding box center [397, 271] width 204 height 29
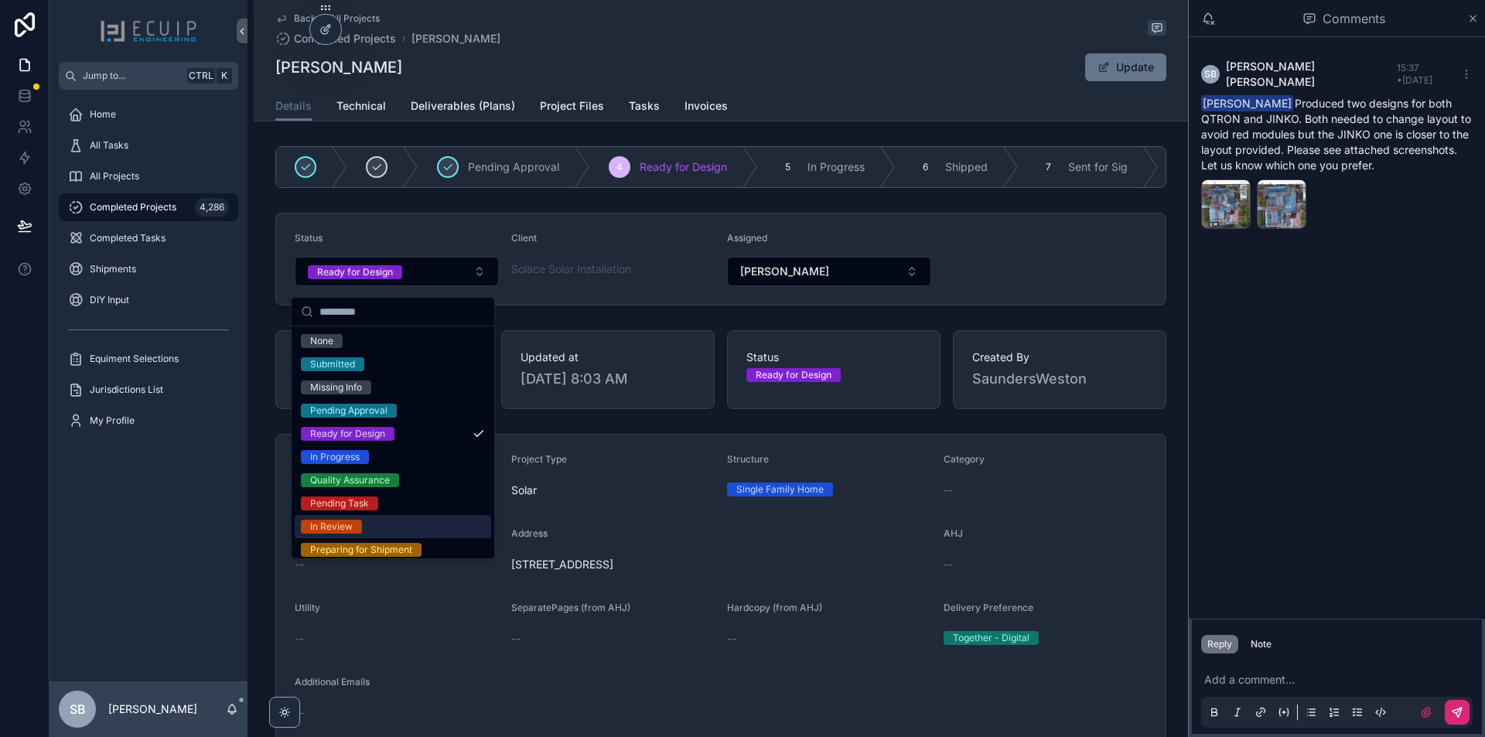
click at [385, 531] on div "In Review" at bounding box center [393, 526] width 196 height 23
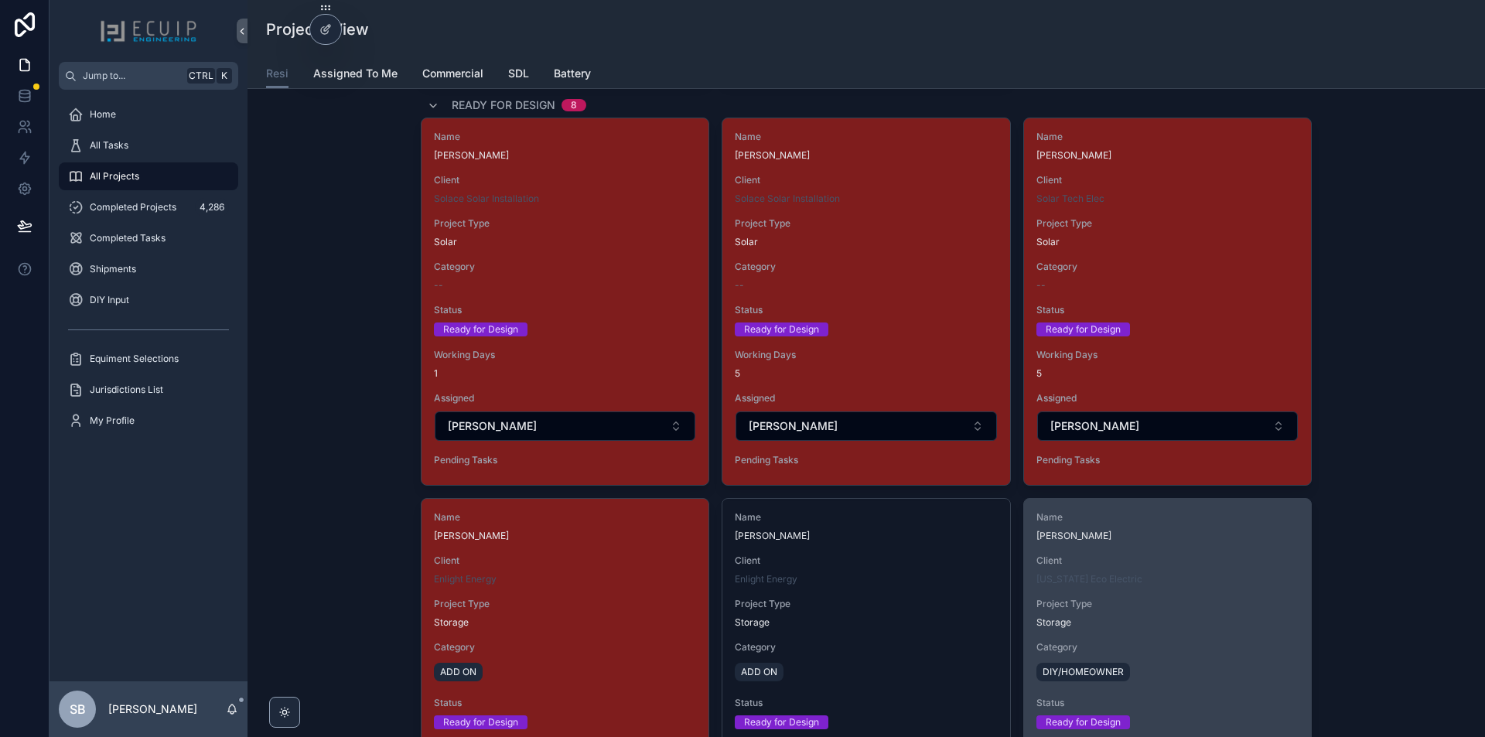
scroll to position [2088, 0]
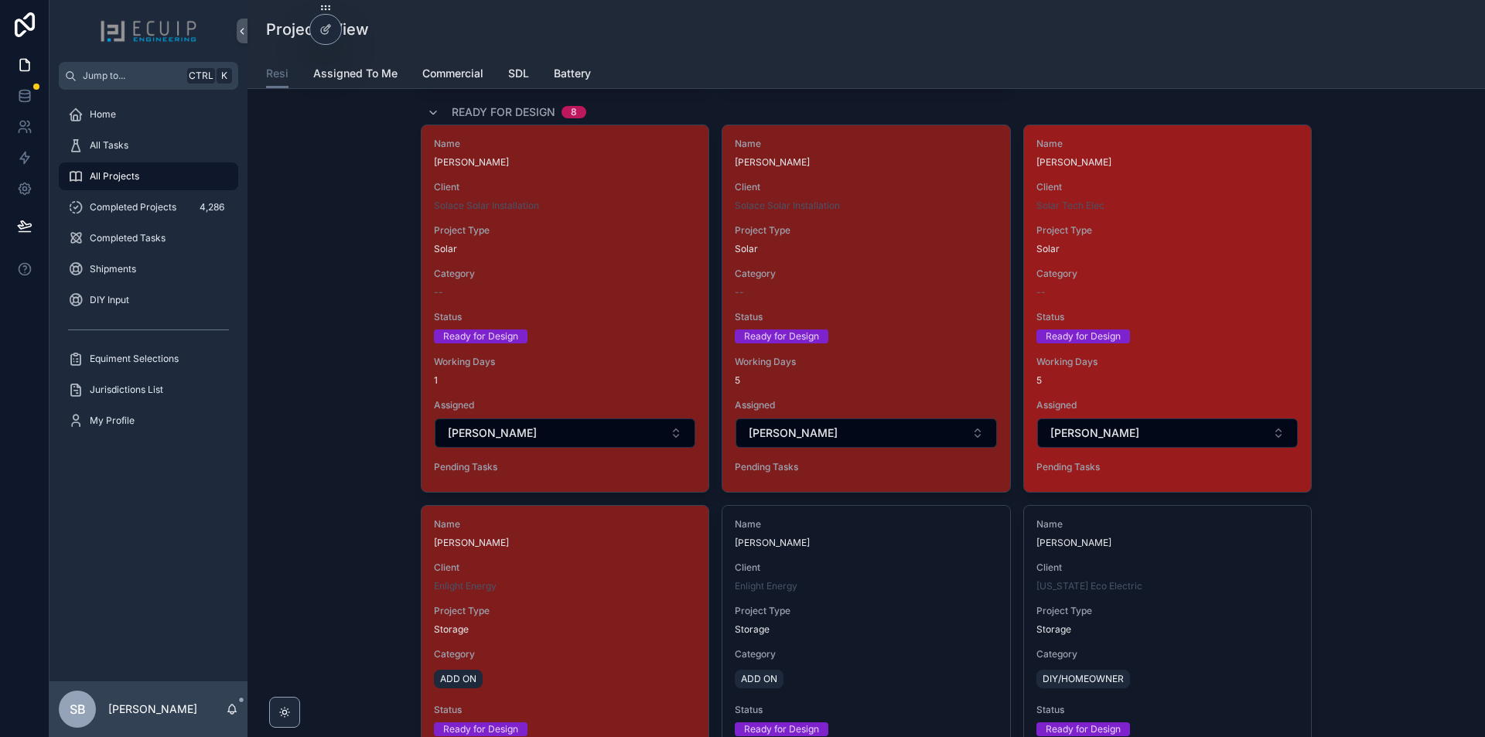
click at [1173, 335] on div "Ready for Design" at bounding box center [1167, 336] width 262 height 14
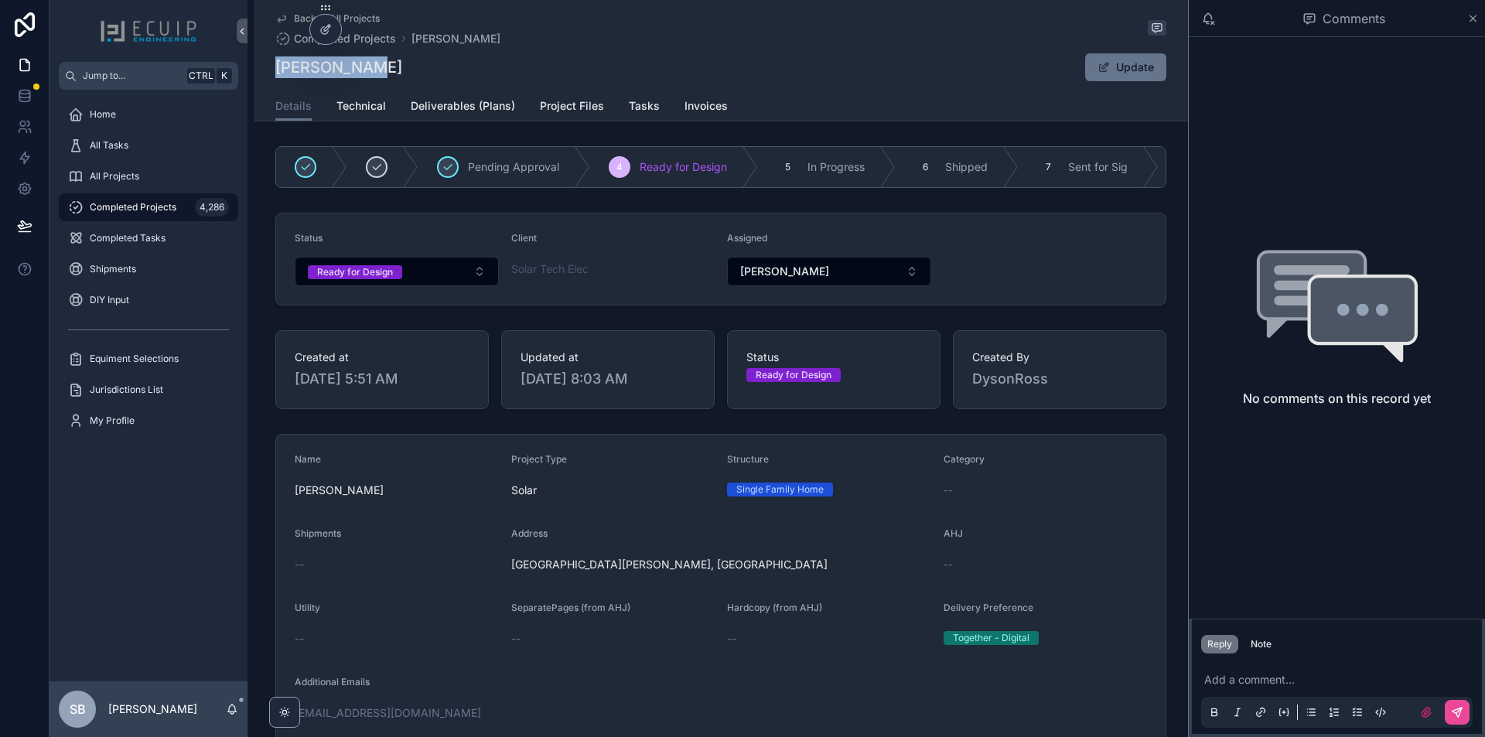
drag, startPoint x: 365, startPoint y: 74, endPoint x: 263, endPoint y: 72, distance: 102.1
click at [263, 72] on div "Back to All Projects Completed Projects [PERSON_NAME] [PERSON_NAME] Update Deta…" at bounding box center [721, 60] width 934 height 121
copy h1 "[PERSON_NAME]"
click at [908, 86] on div "Back to All Projects Completed Projects [PERSON_NAME] [PERSON_NAME] Update" at bounding box center [720, 45] width 891 height 91
click at [569, 108] on span "Project Files" at bounding box center [572, 105] width 64 height 15
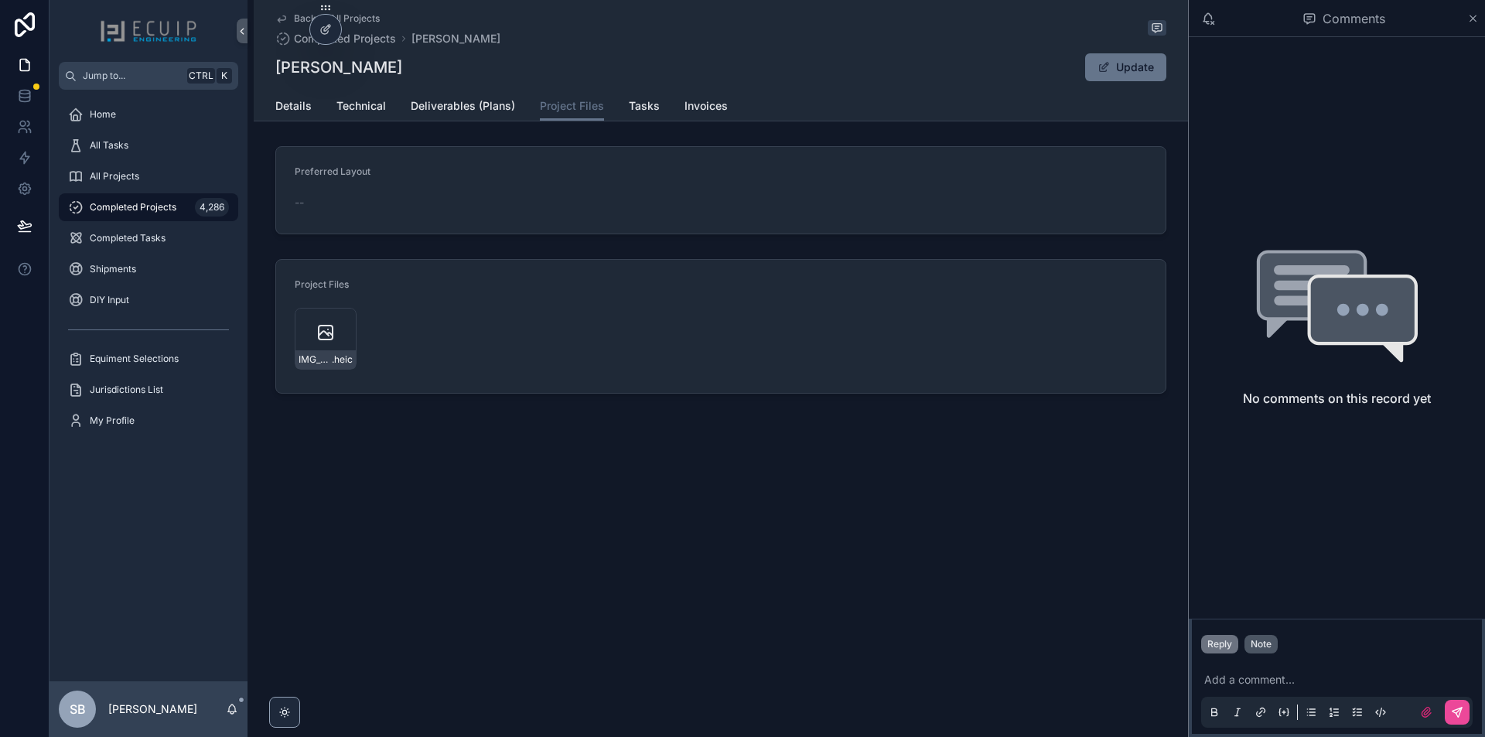
click at [1266, 646] on div "Note" at bounding box center [1260, 644] width 21 height 12
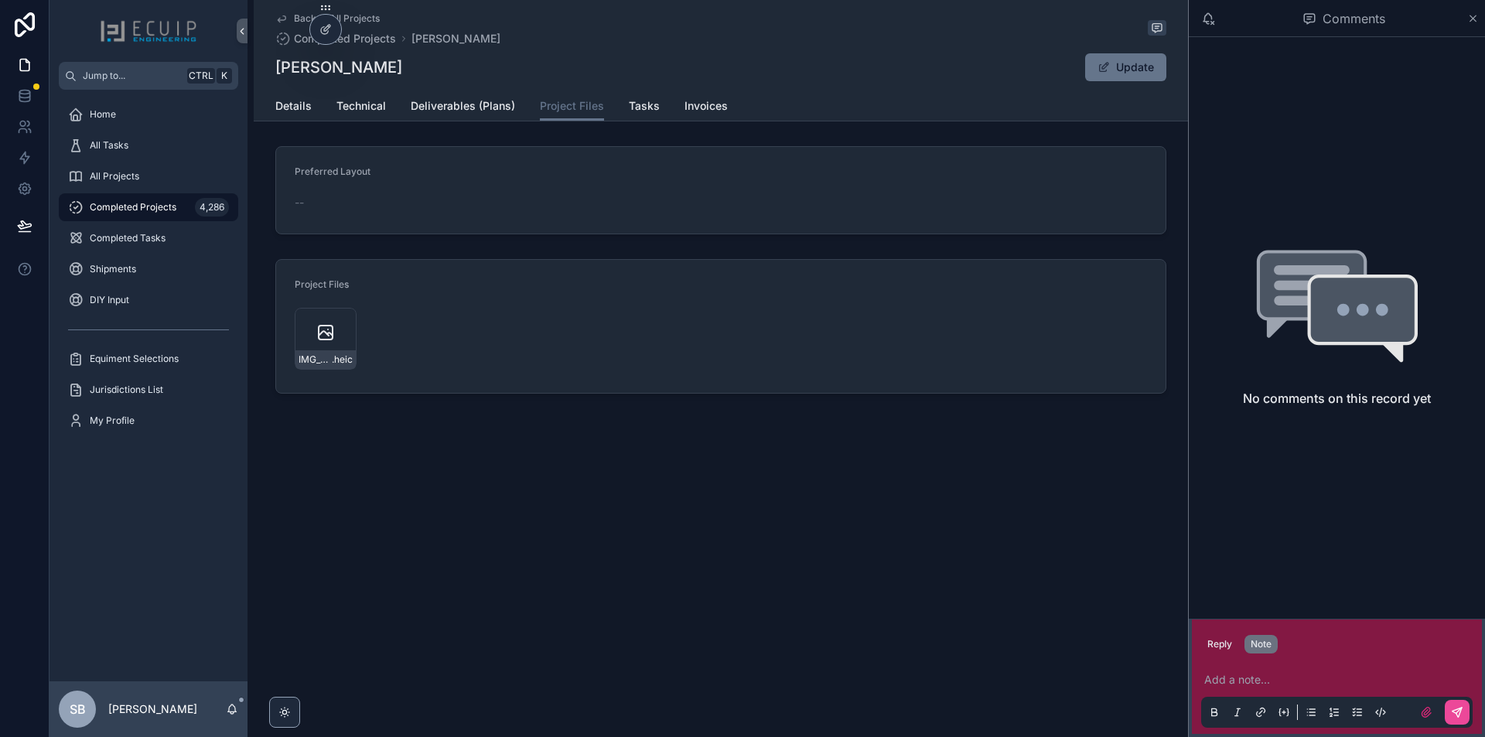
click at [1263, 679] on p "scrollable content" at bounding box center [1339, 679] width 271 height 15
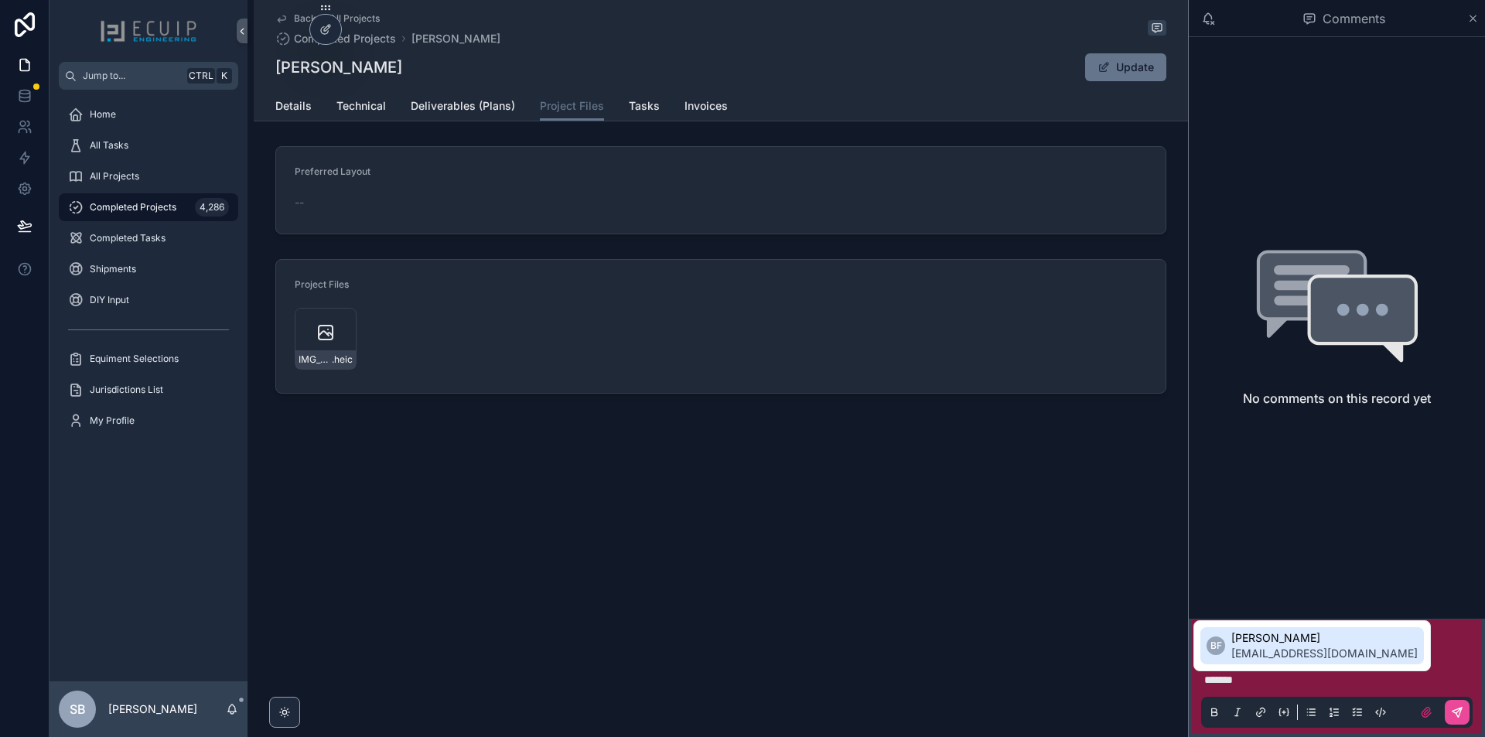
click at [1296, 657] on span "[EMAIL_ADDRESS][DOMAIN_NAME]" at bounding box center [1324, 653] width 186 height 15
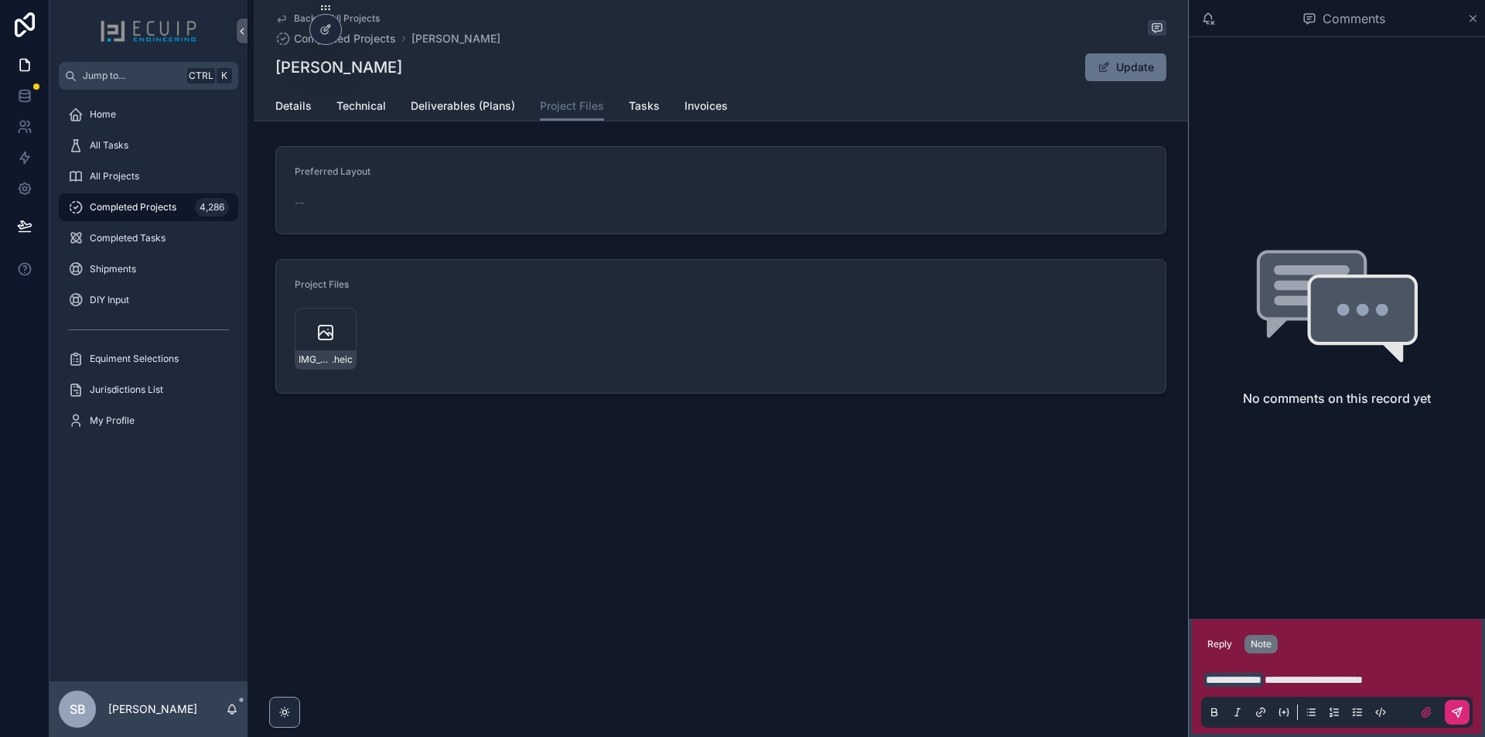
click at [1458, 714] on icon "scrollable content" at bounding box center [1457, 712] width 12 height 12
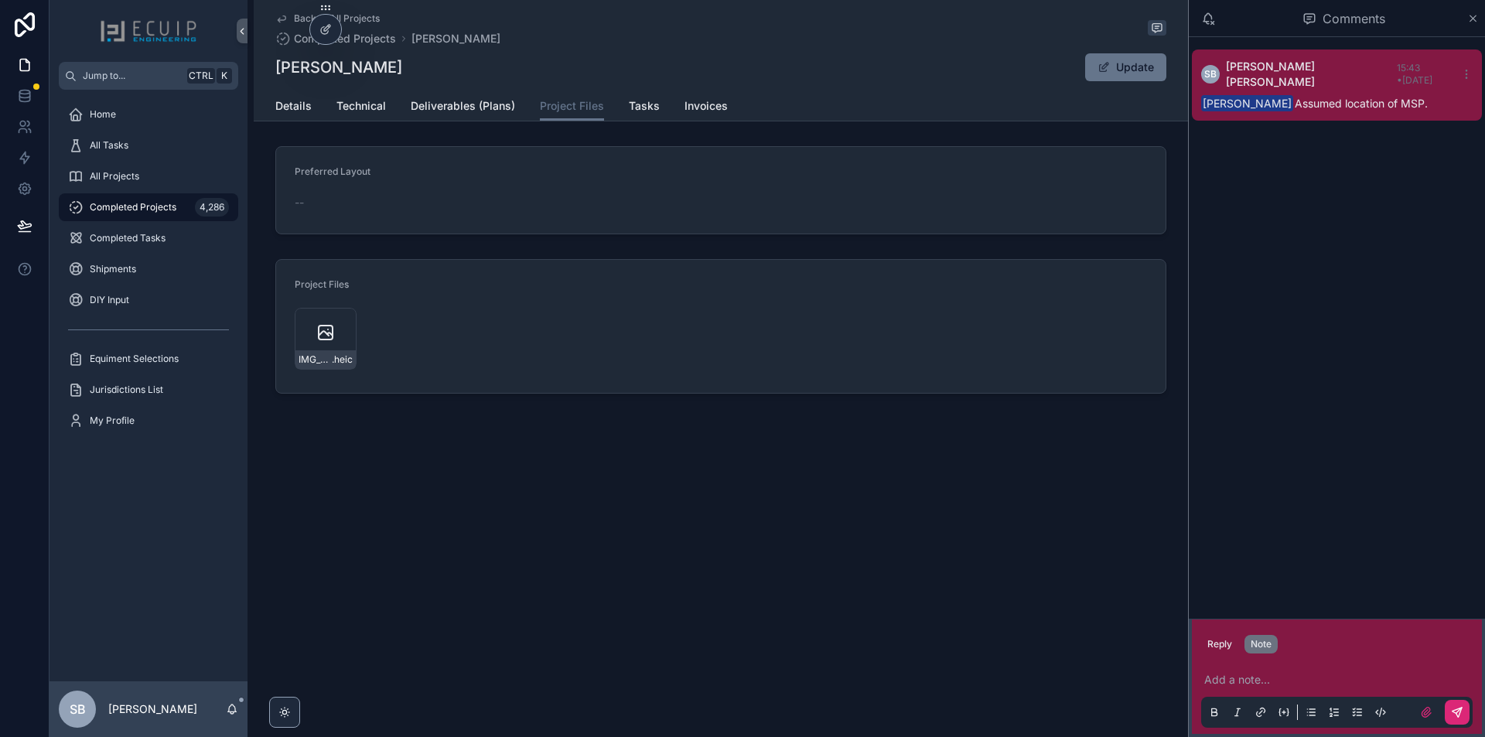
click at [822, 472] on div "Back to All Projects Completed Projects [PERSON_NAME] [PERSON_NAME] Update Proj…" at bounding box center [721, 249] width 934 height 499
click at [283, 106] on span "Details" at bounding box center [293, 105] width 36 height 15
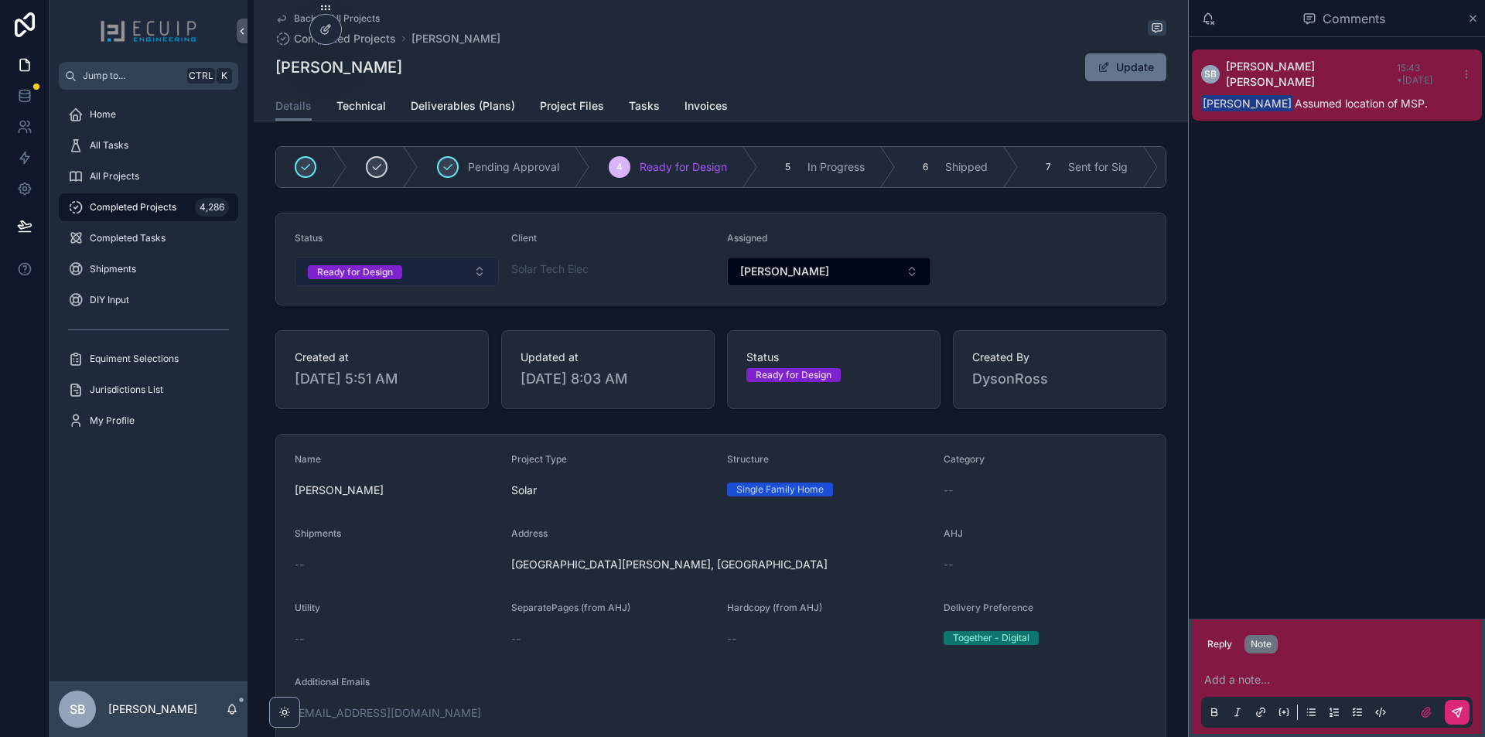
click at [448, 271] on button "Ready for Design" at bounding box center [397, 271] width 204 height 29
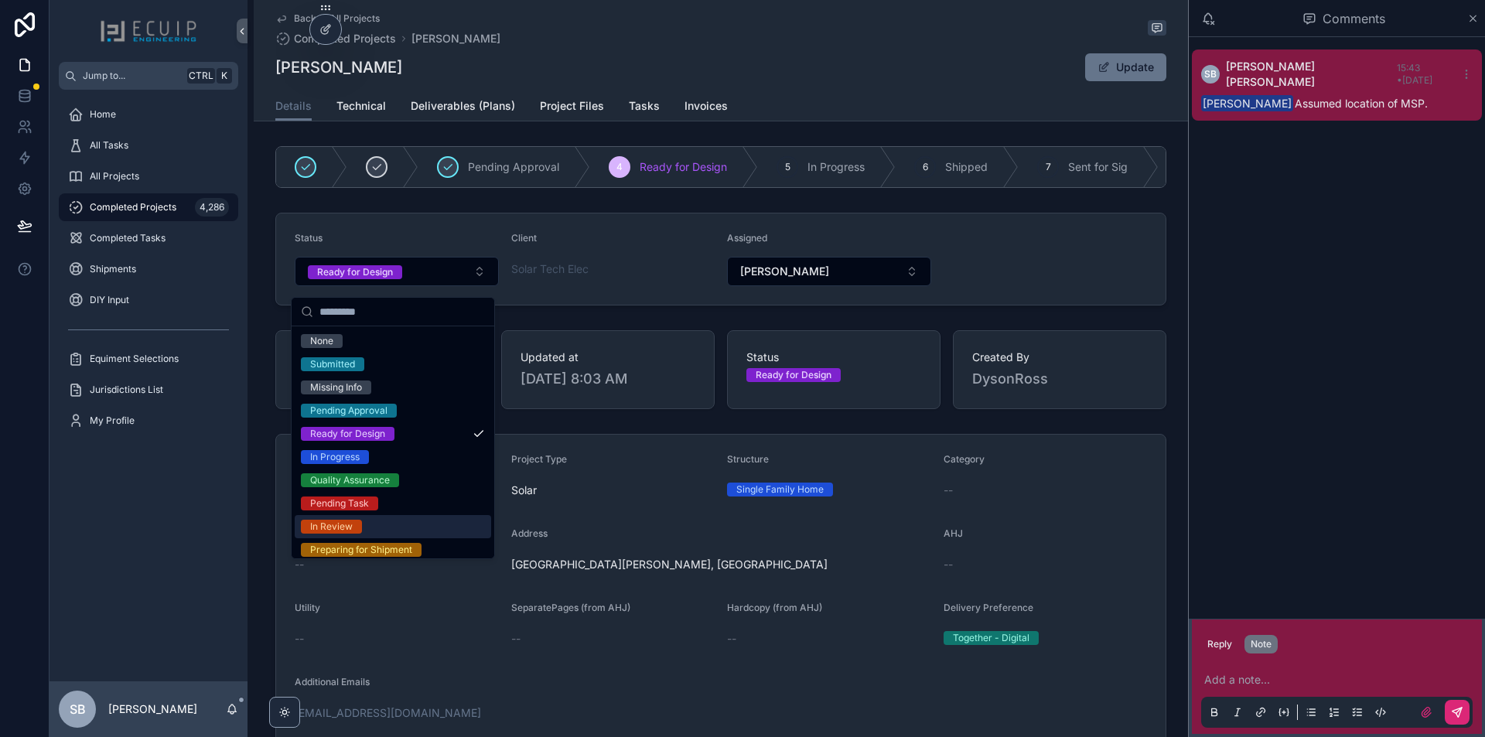
click at [374, 530] on div "In Review" at bounding box center [393, 526] width 196 height 23
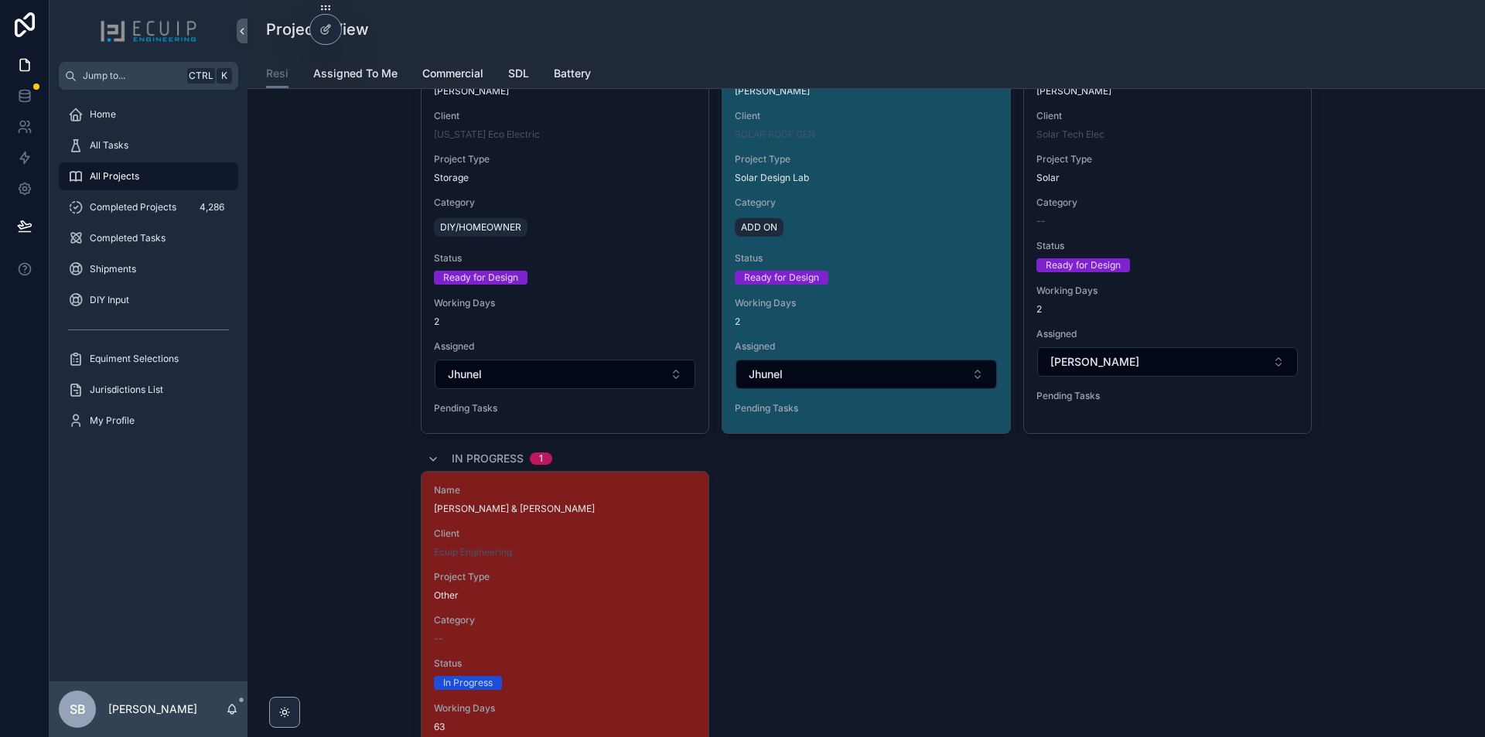
scroll to position [2397, 0]
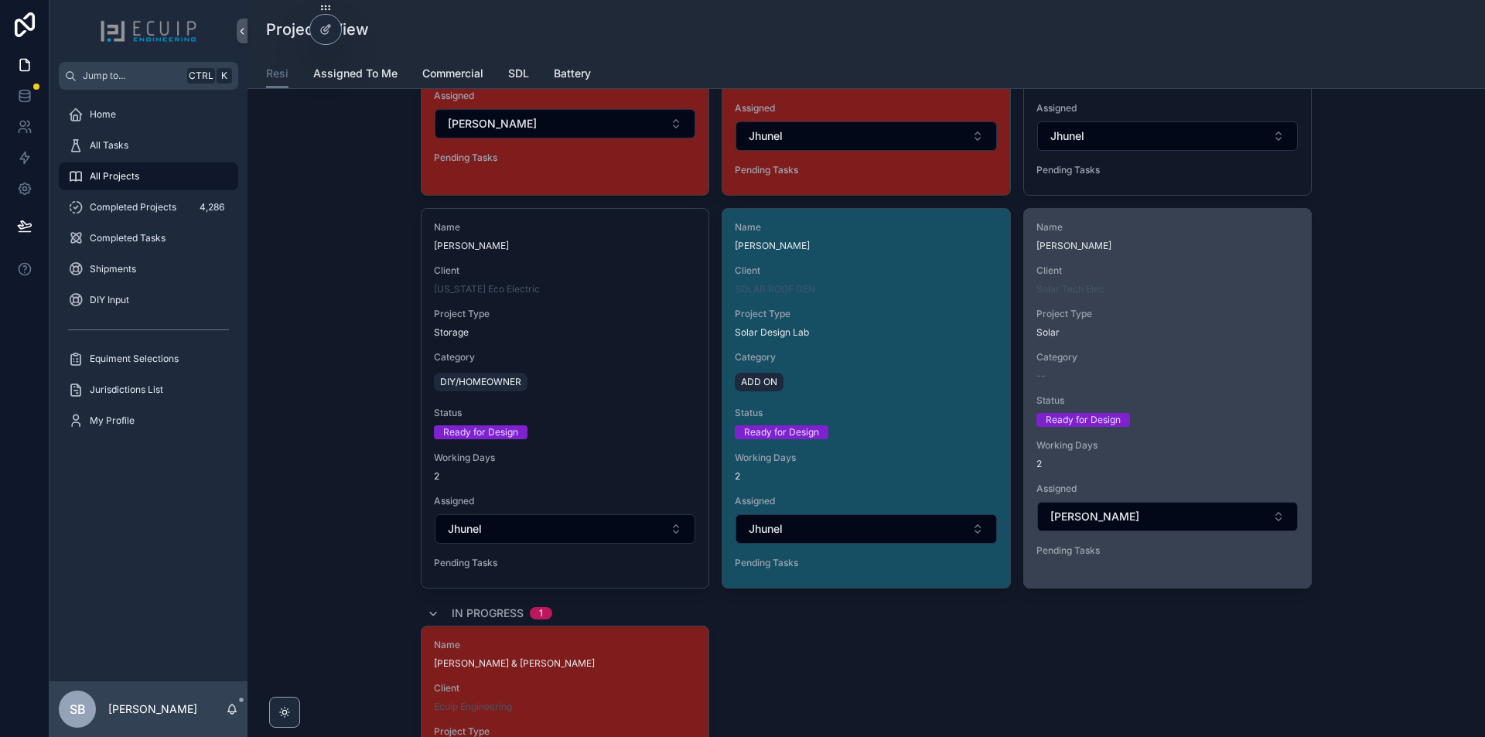
click at [1155, 393] on div "Name Teresita Y Paraggua Client Solar Tech Elec Project Type Solar Category -- …" at bounding box center [1167, 392] width 287 height 367
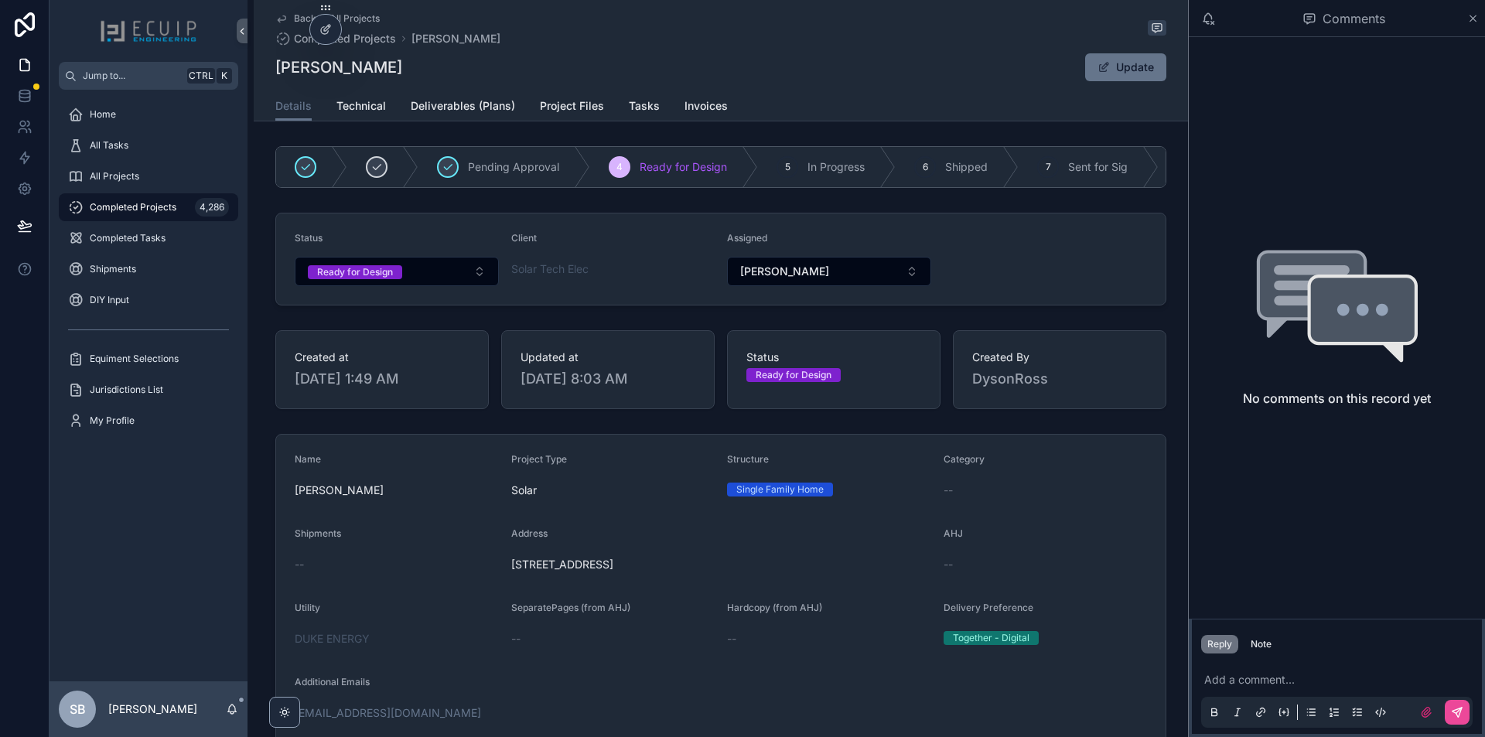
drag, startPoint x: 435, startPoint y: 71, endPoint x: 274, endPoint y: 79, distance: 160.2
click at [275, 79] on div "Teresita Y Paraggua Update" at bounding box center [720, 67] width 891 height 29
copy h1 "[PERSON_NAME]"
click at [473, 281] on button "Ready for Design" at bounding box center [397, 271] width 204 height 29
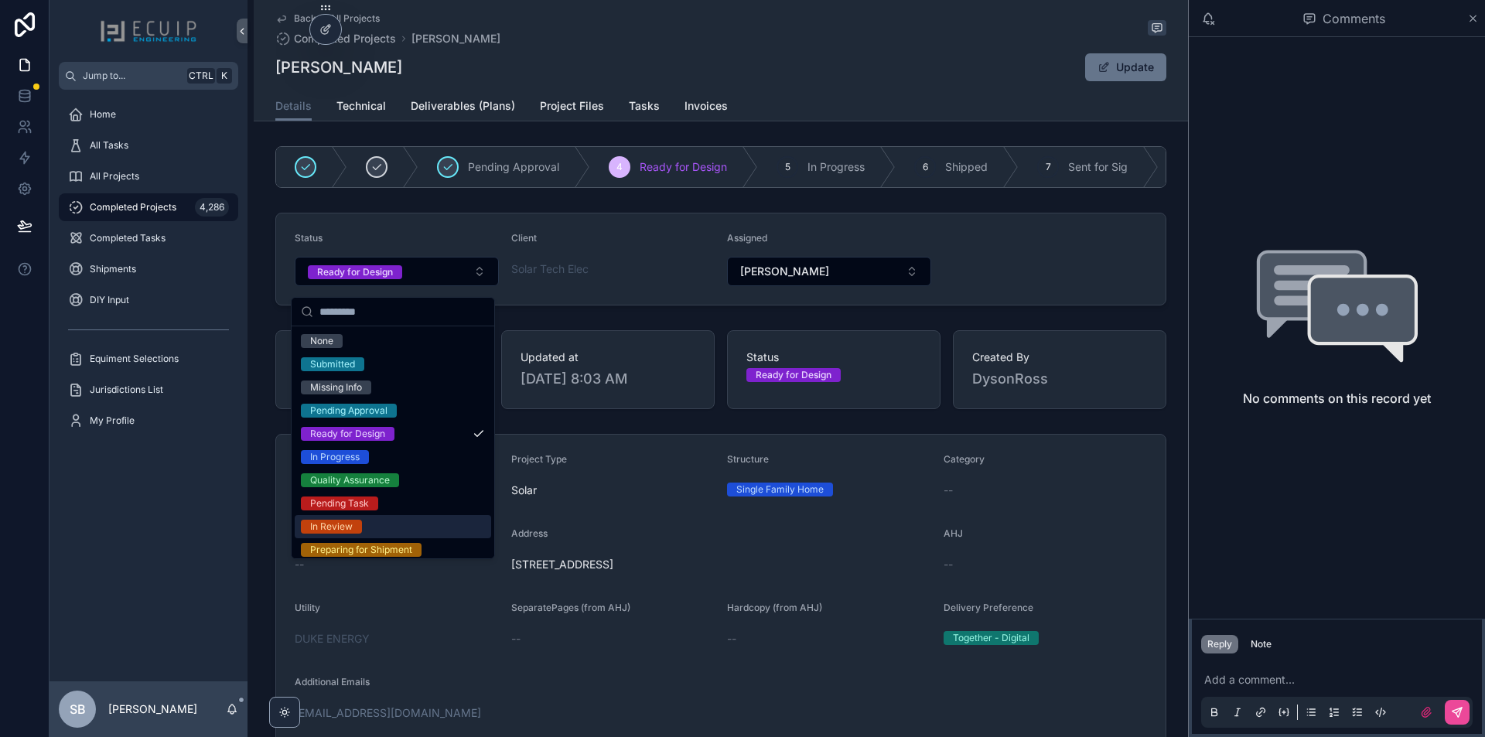
click at [379, 522] on div "In Review" at bounding box center [393, 526] width 196 height 23
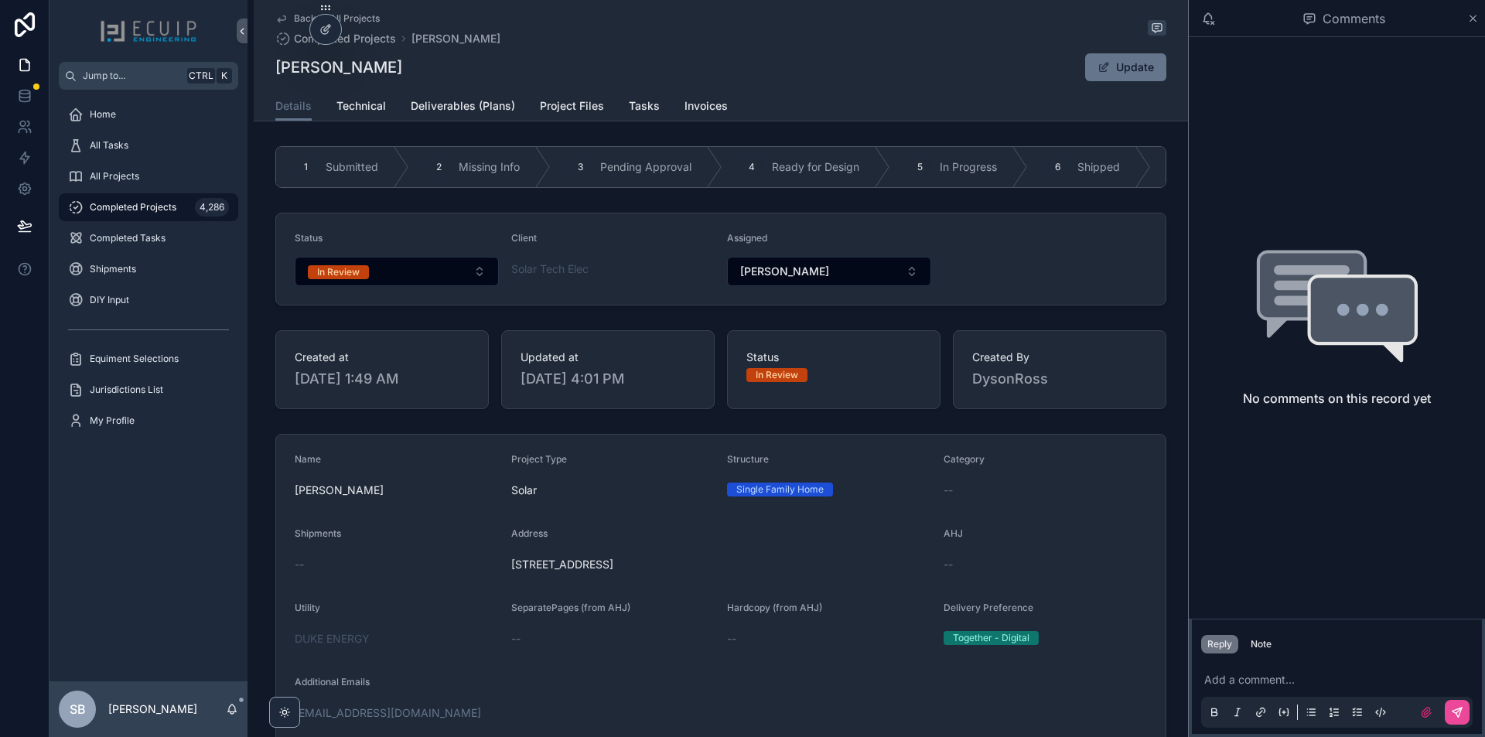
click at [118, 209] on span "Completed Projects" at bounding box center [133, 207] width 87 height 12
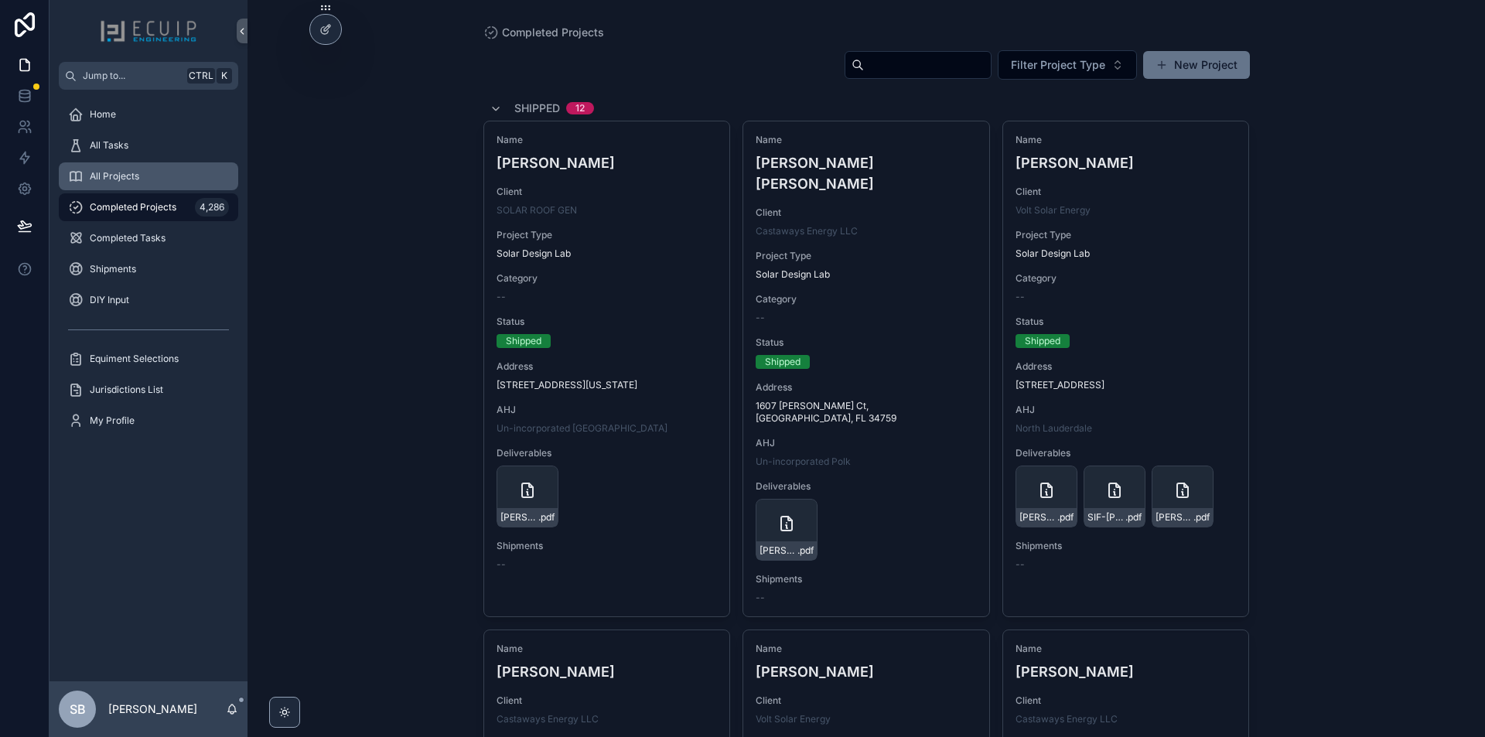
click at [118, 182] on div "All Projects" at bounding box center [148, 176] width 161 height 25
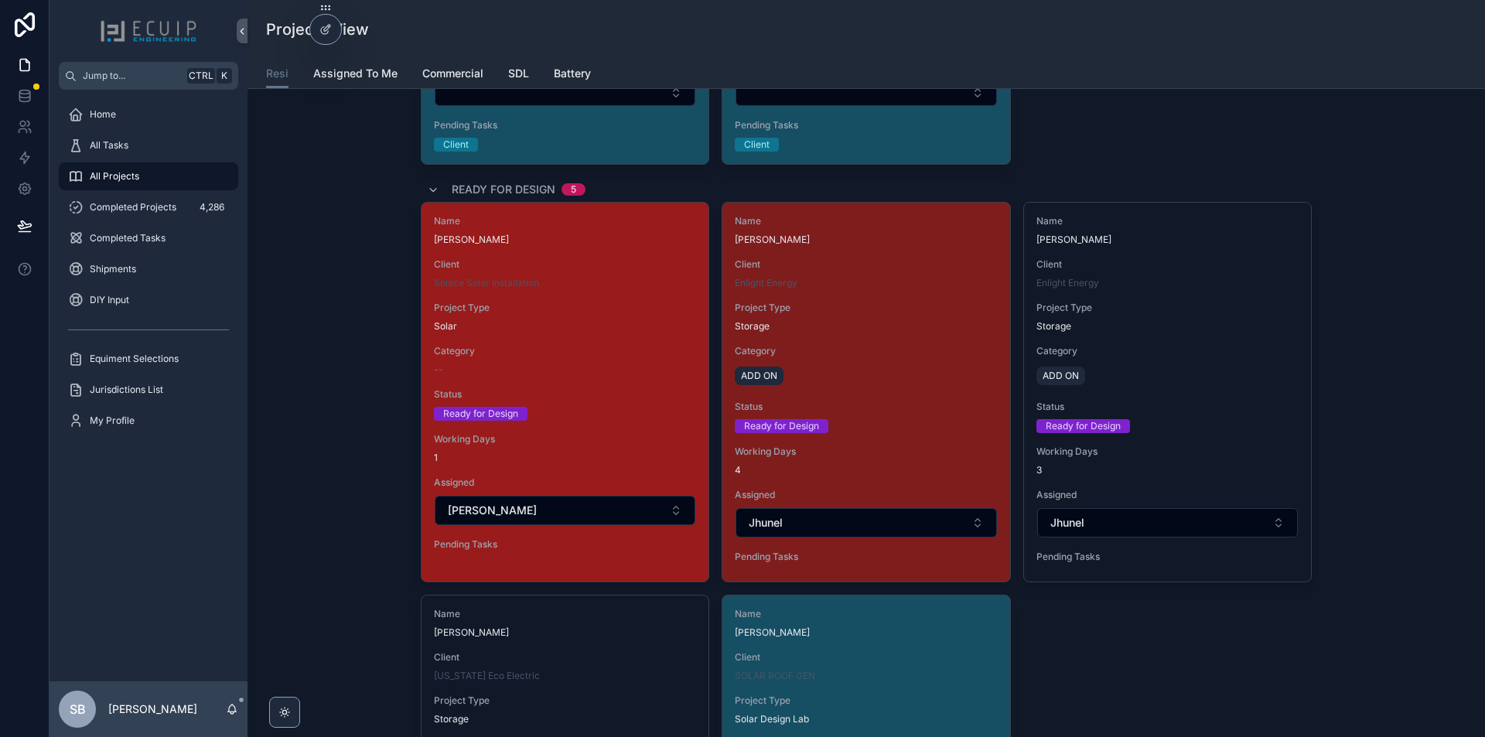
scroll to position [2088, 0]
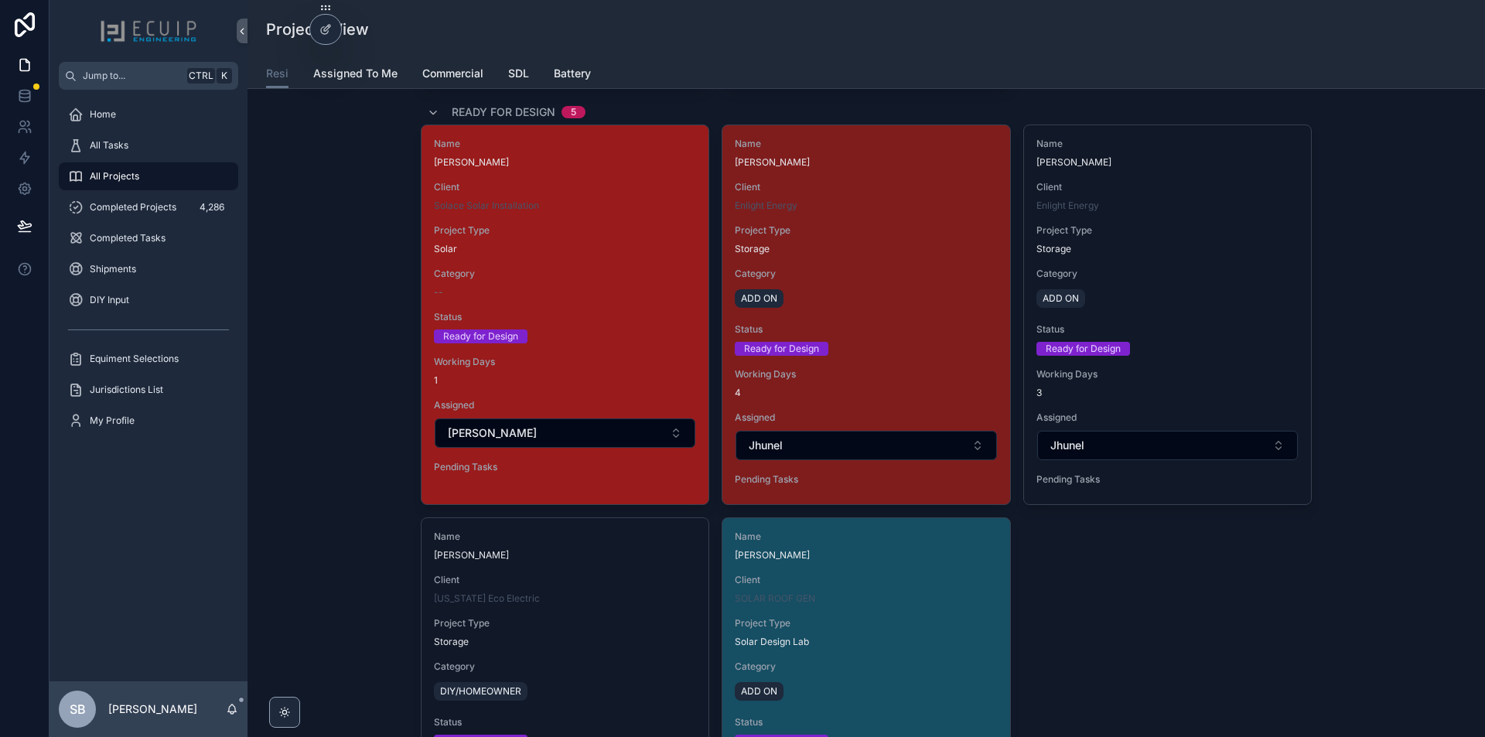
click at [606, 277] on span "Category" at bounding box center [565, 274] width 262 height 12
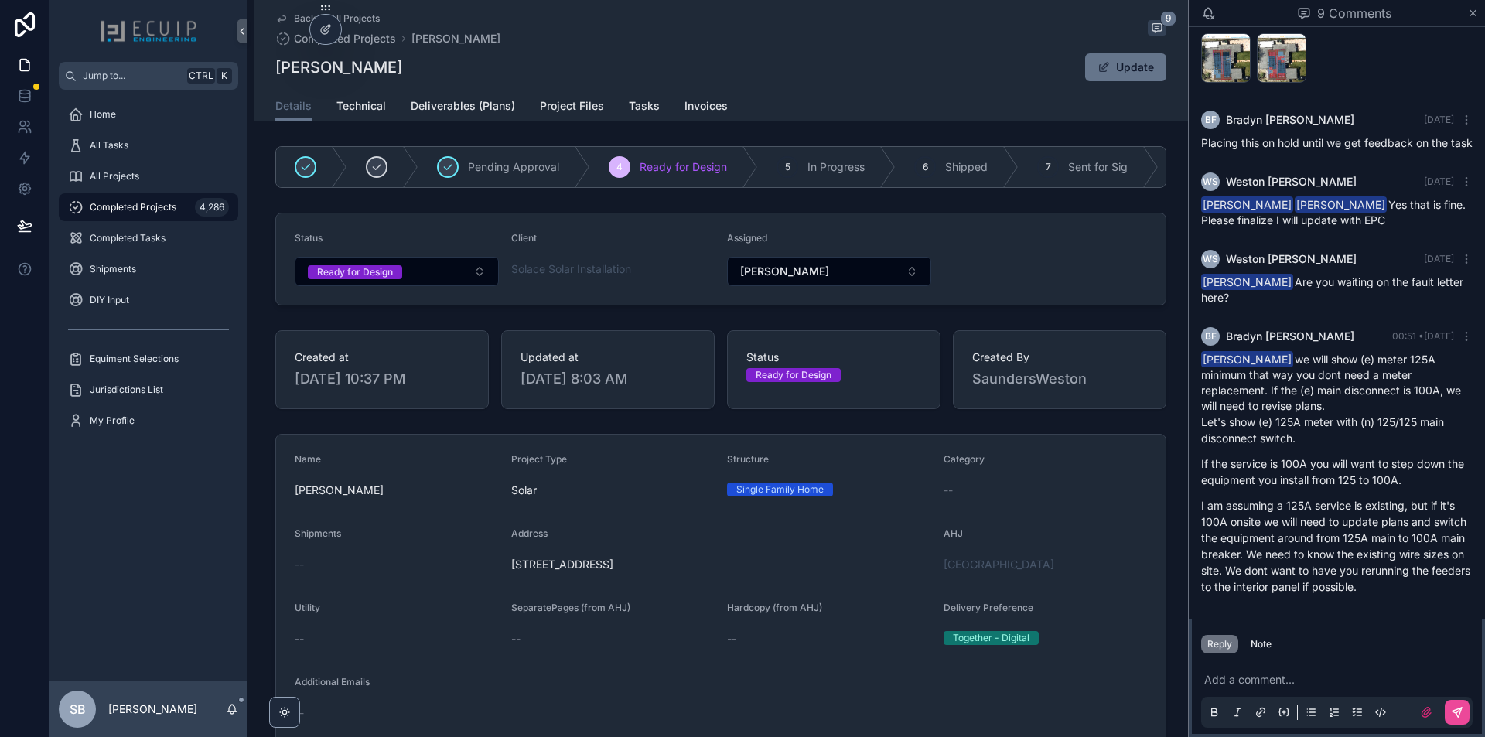
scroll to position [70, 0]
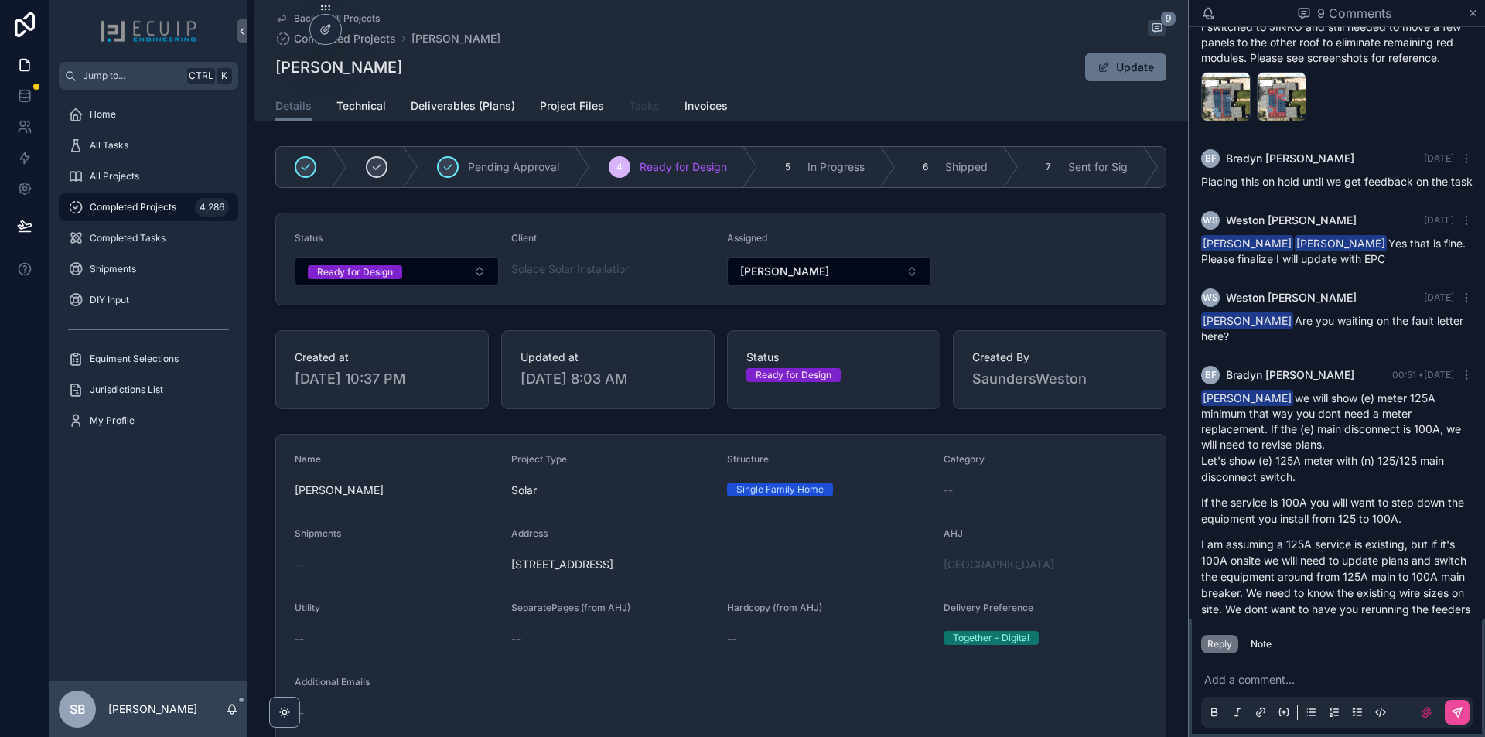
click at [639, 111] on span "Tasks" at bounding box center [644, 105] width 31 height 15
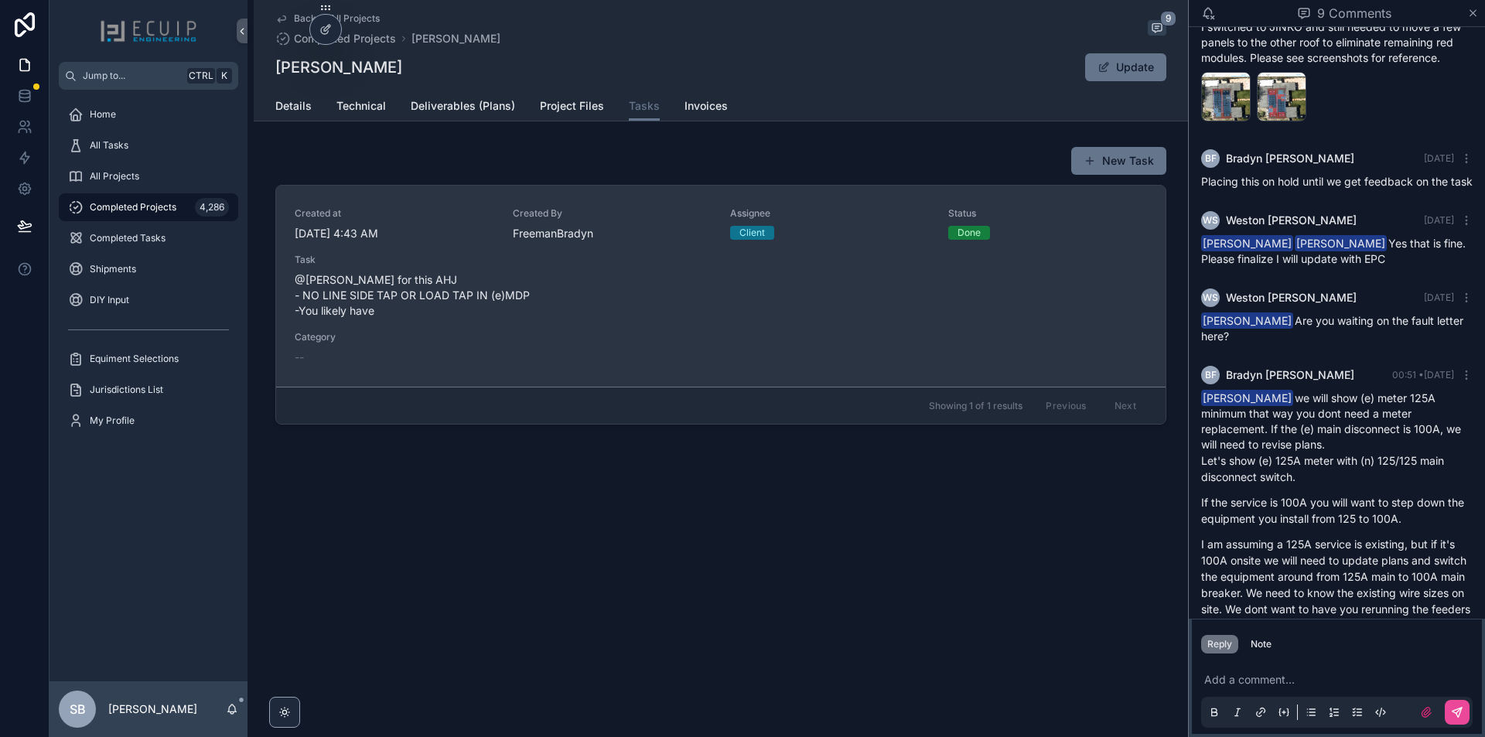
click at [622, 309] on span "@wes for this AHJ - NO LINE SIDE TAP OR LOAD TAP IN (e)MDP -You likely have" at bounding box center [721, 295] width 852 height 46
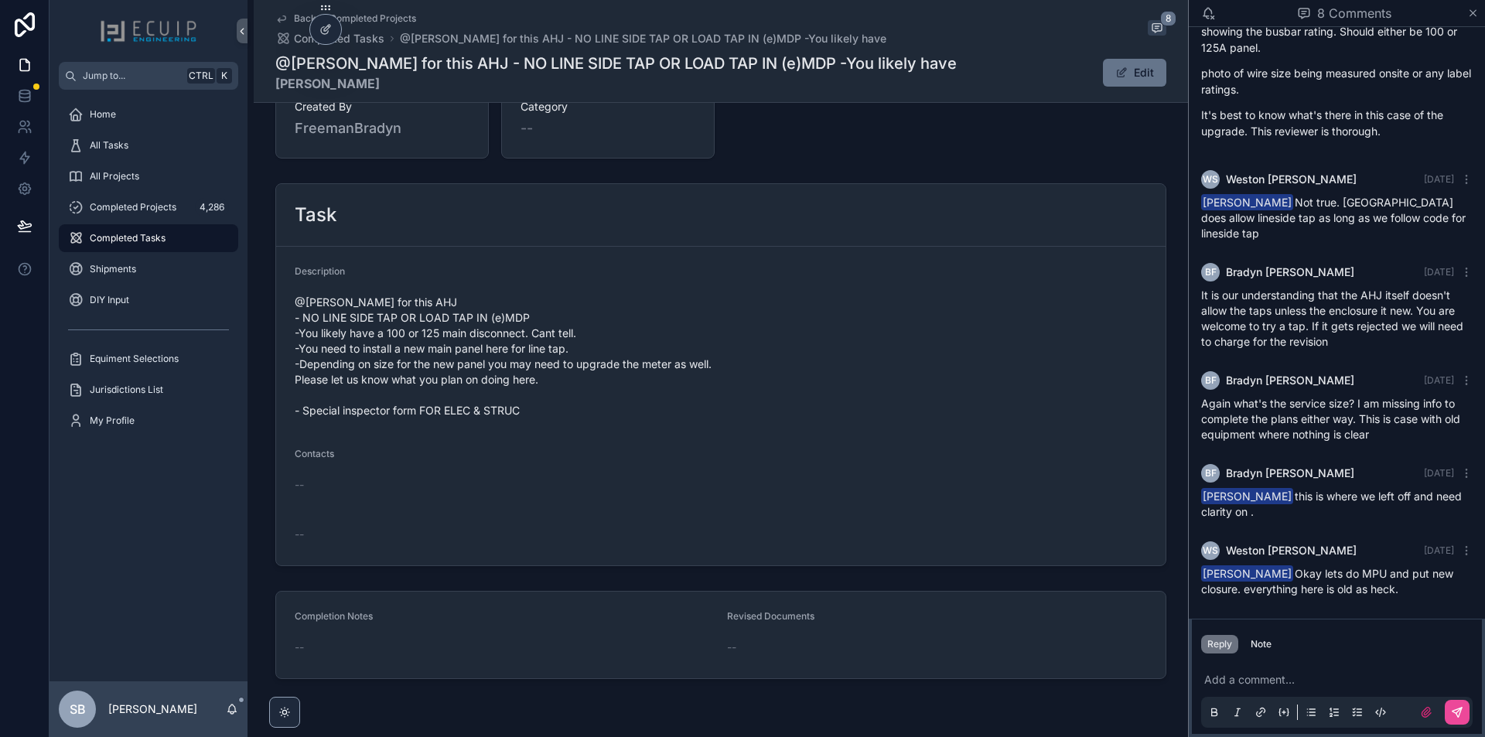
scroll to position [517, 0]
